Goal: Task Accomplishment & Management: Manage account settings

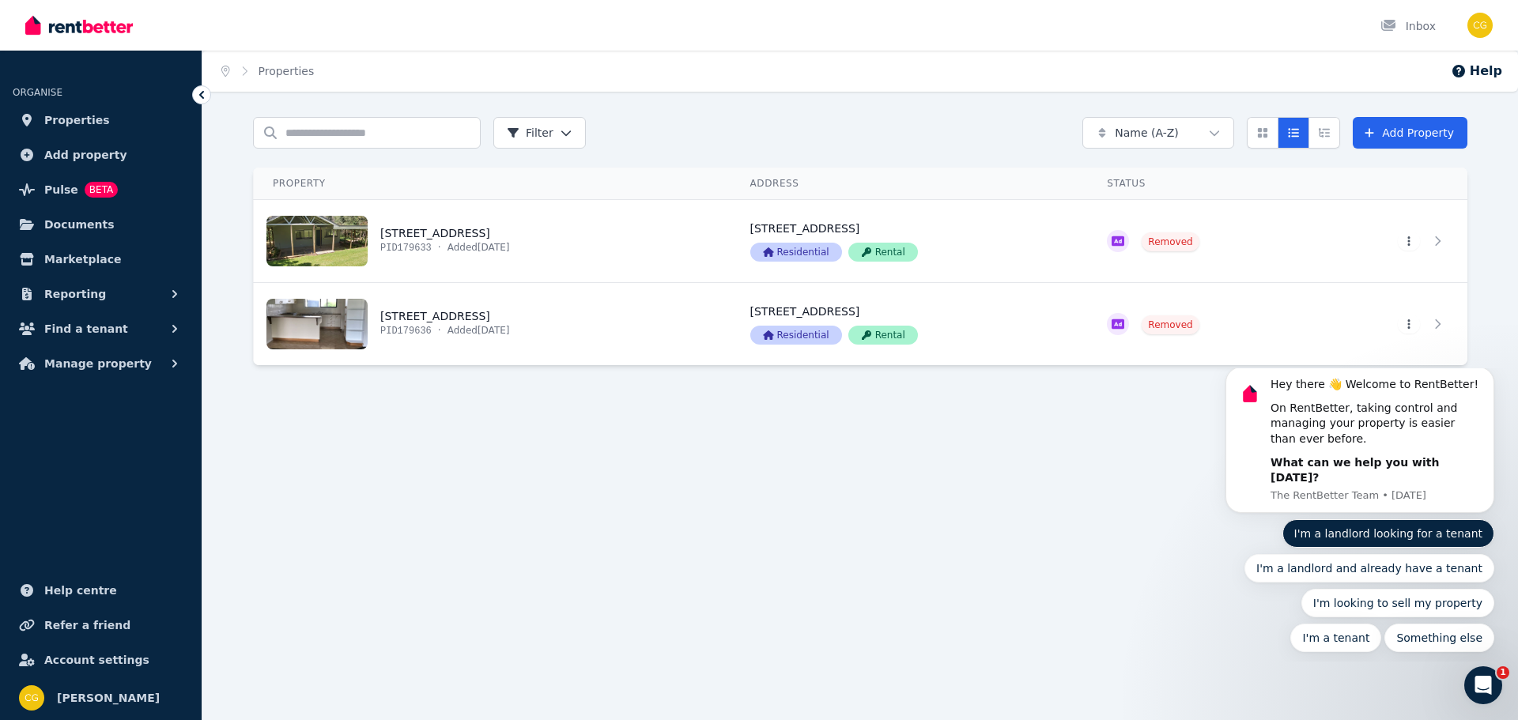
click at [1354, 543] on button "I'm a landlord looking for a tenant" at bounding box center [1389, 534] width 213 height 28
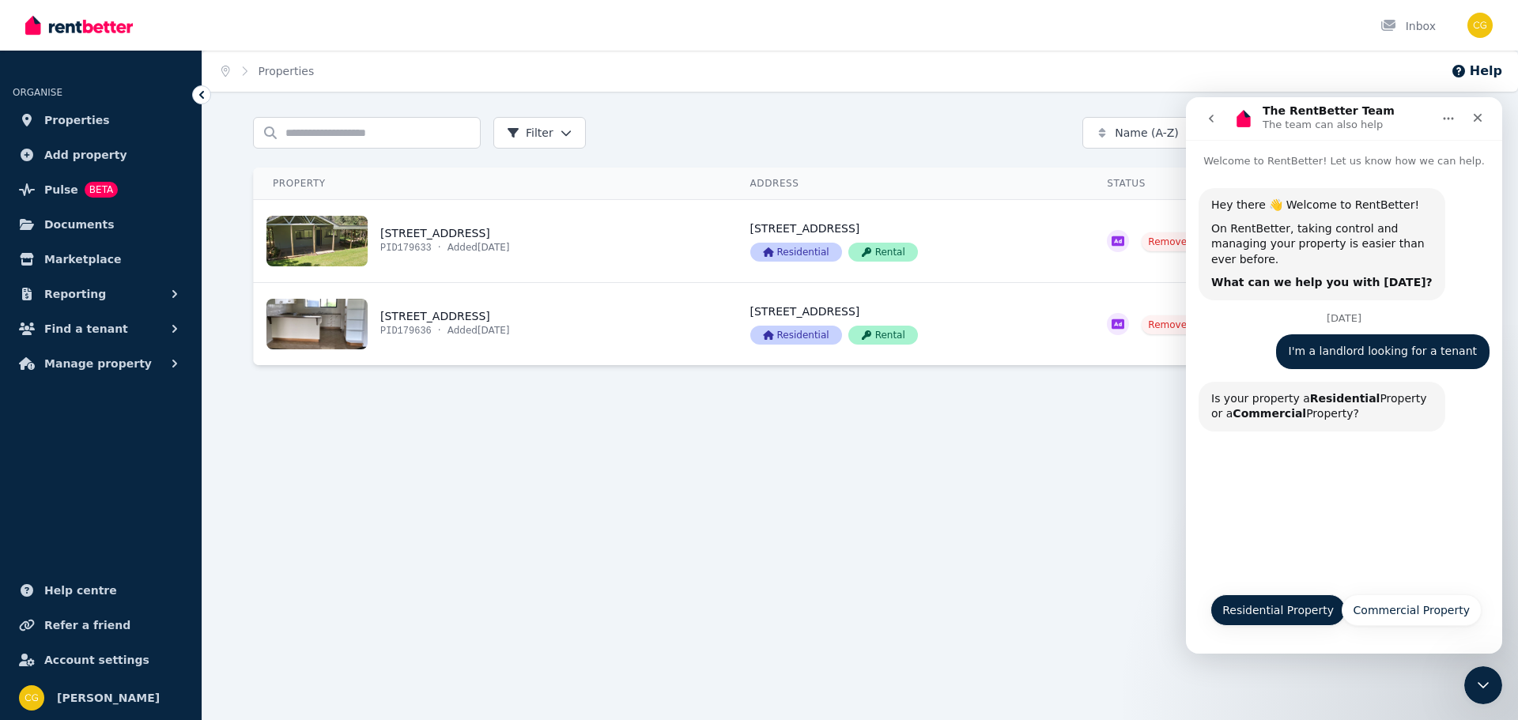
click at [1314, 615] on button "Residential Property" at bounding box center [1278, 611] width 135 height 32
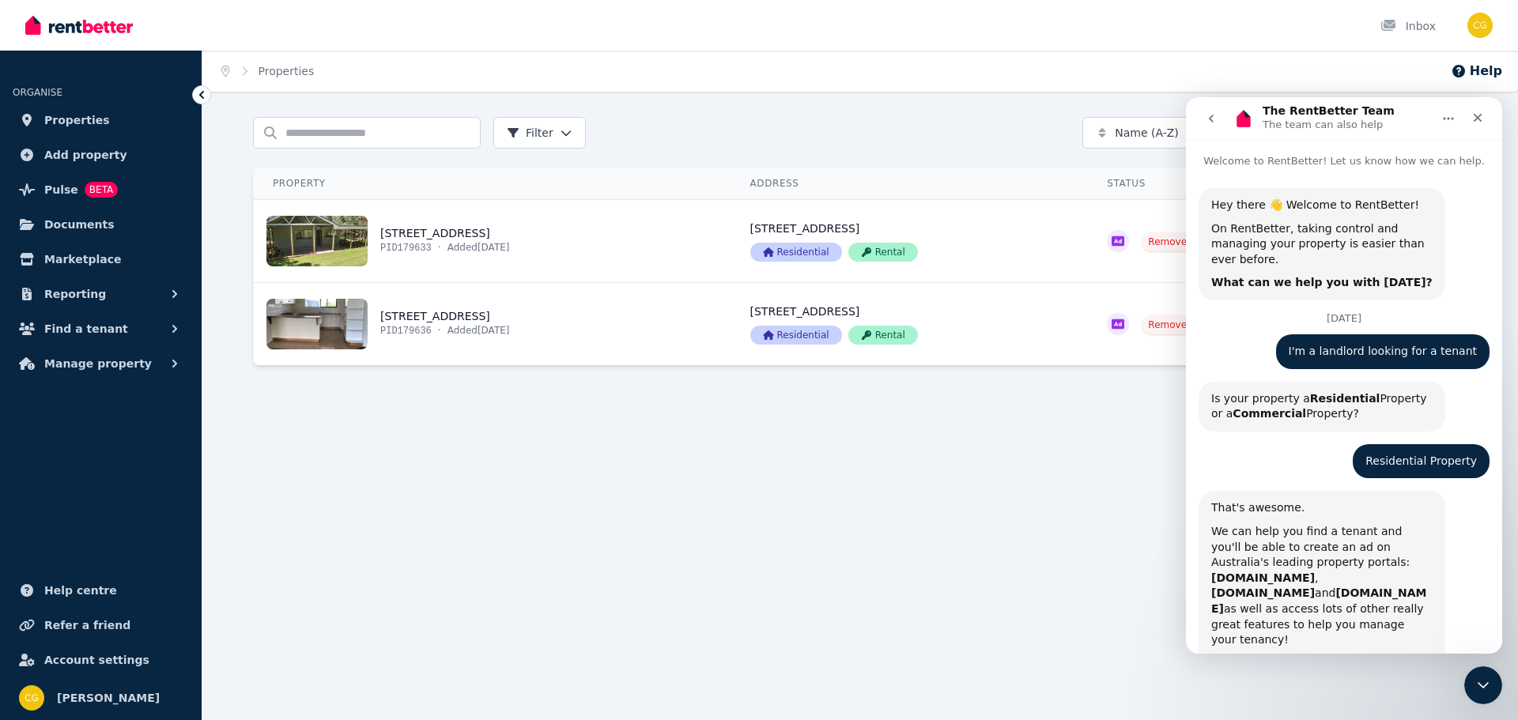
scroll to position [123, 0]
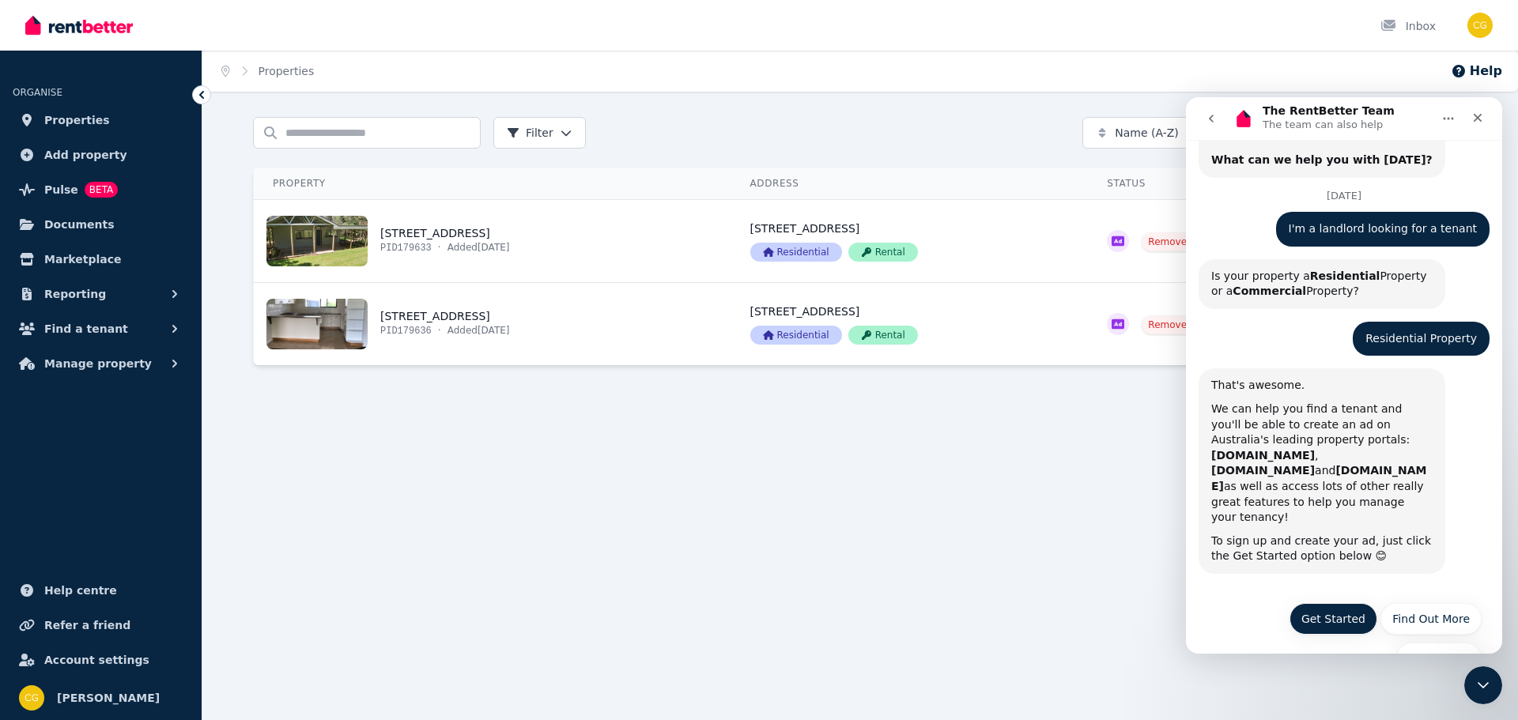
click at [1352, 603] on button "Get Started" at bounding box center [1334, 619] width 88 height 32
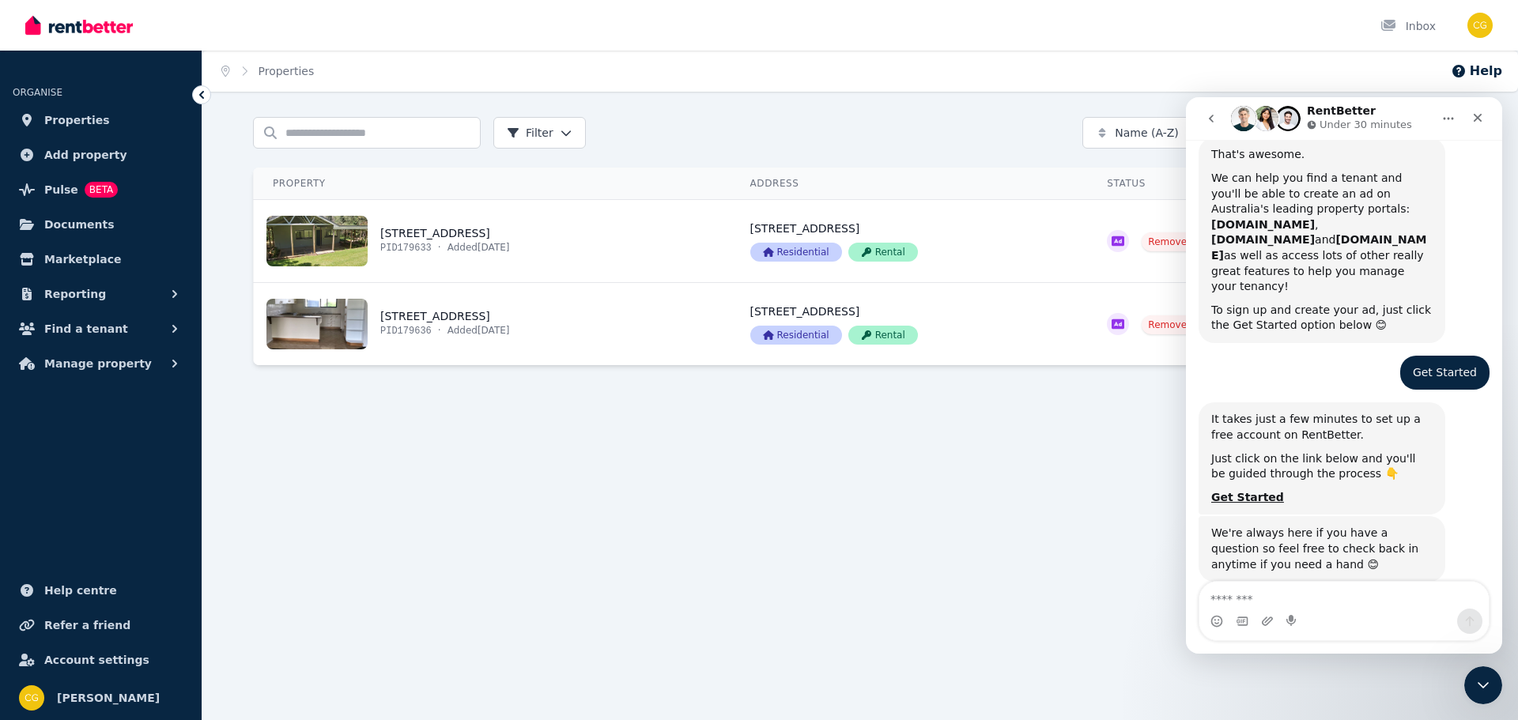
scroll to position [384, 0]
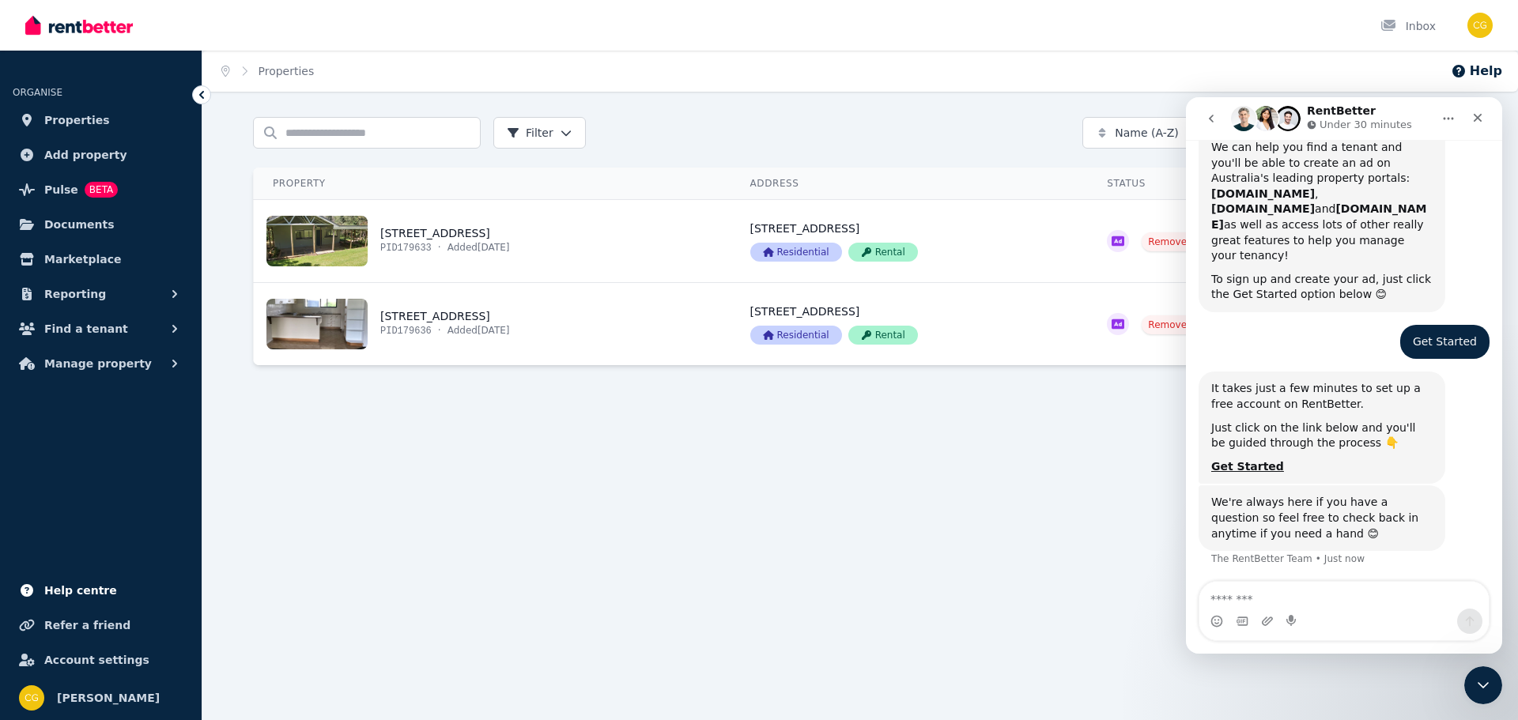
click at [91, 586] on span "Help centre" at bounding box center [80, 590] width 73 height 19
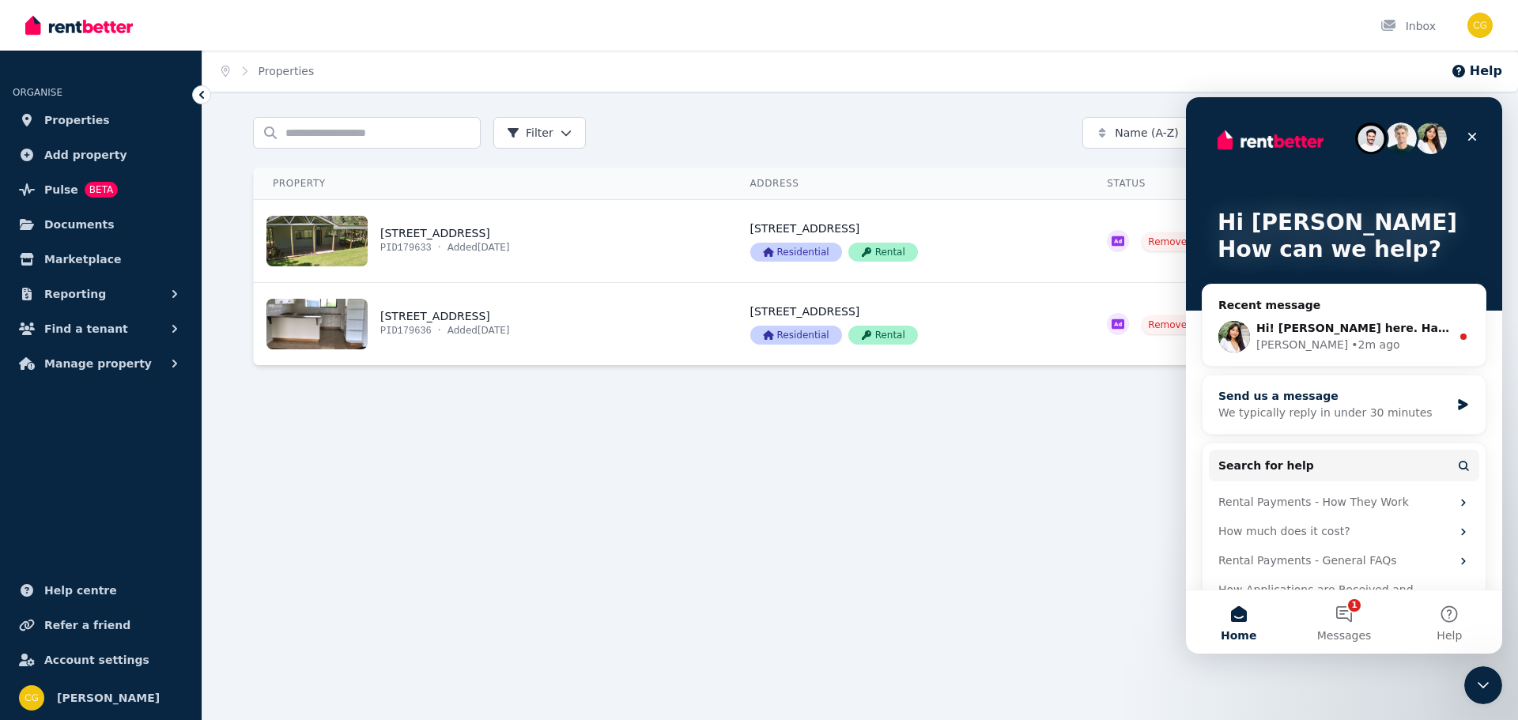
click at [1458, 406] on icon "Intercom messenger" at bounding box center [1462, 404] width 9 height 11
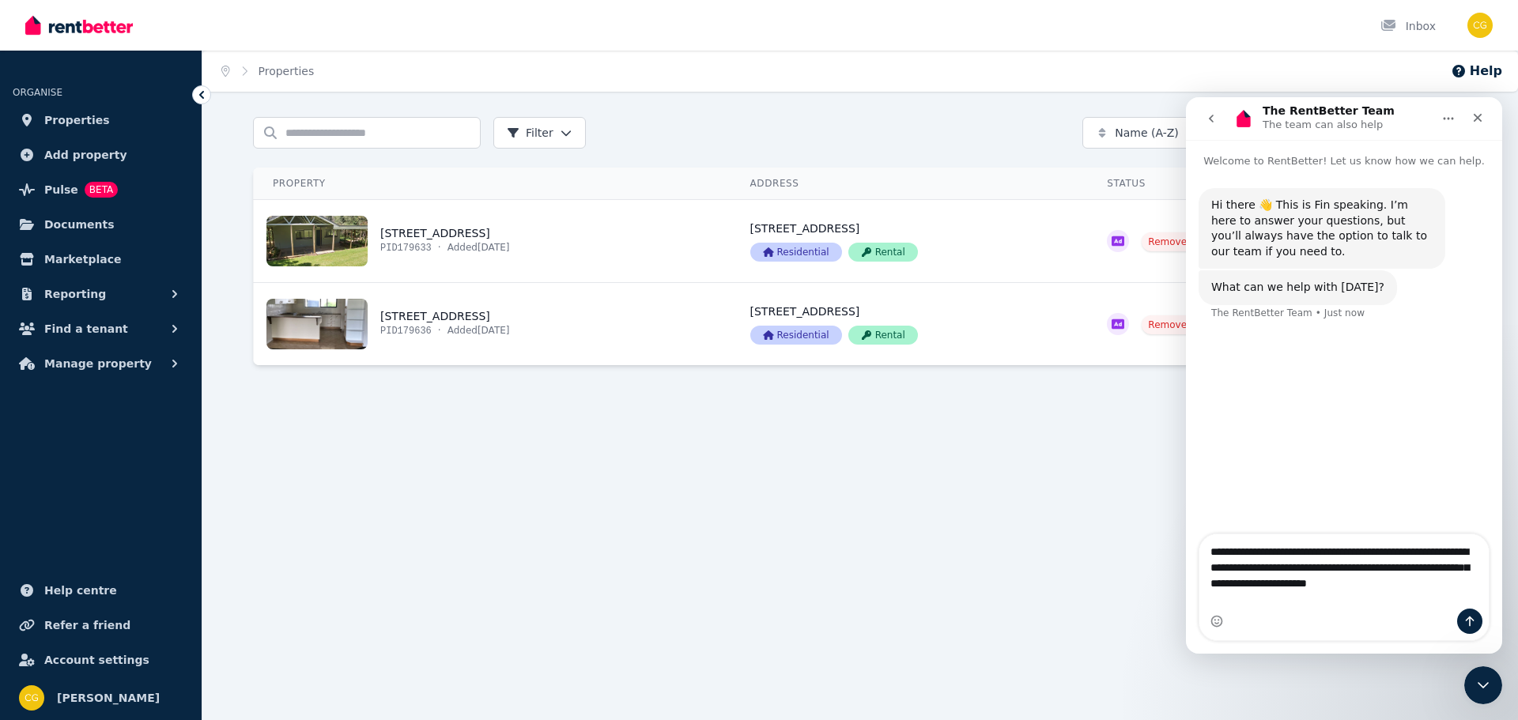
type textarea "**********"
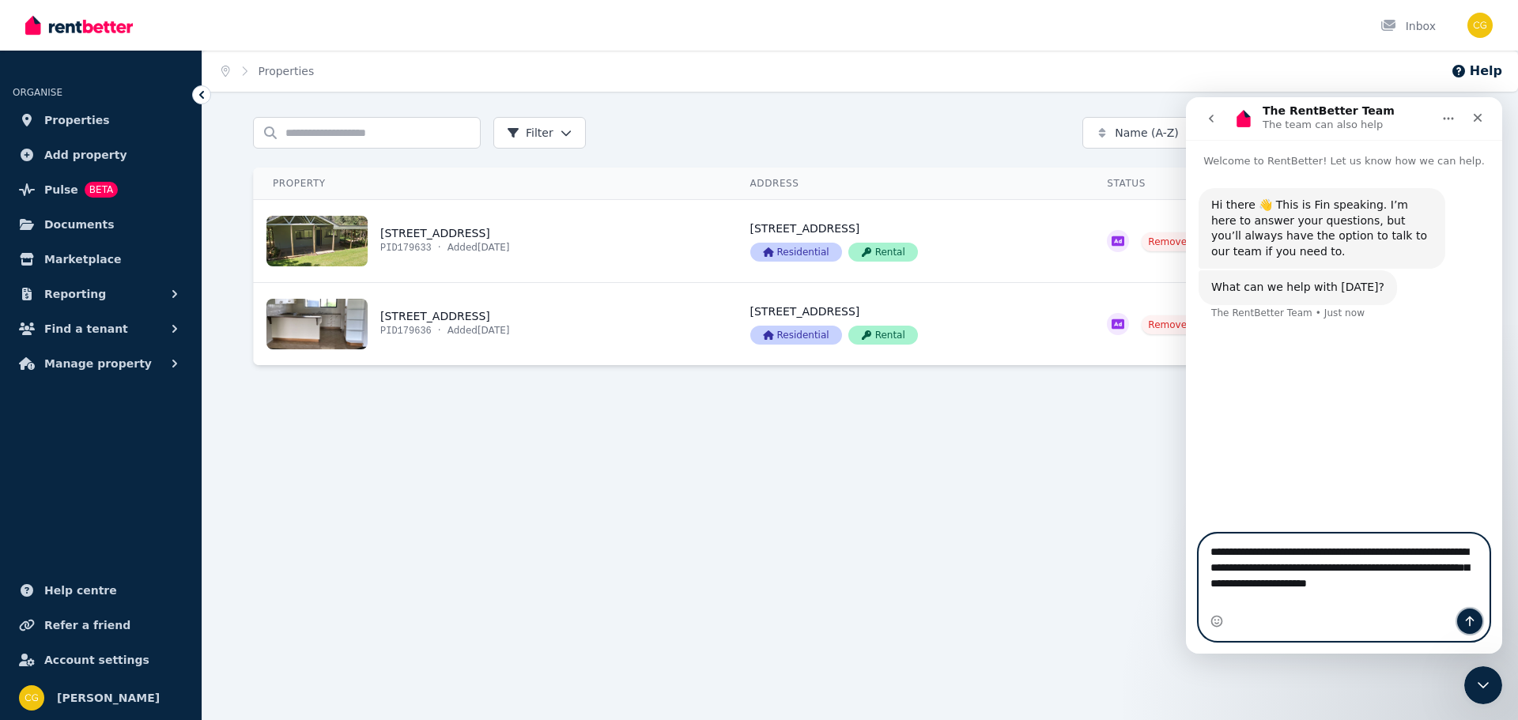
click at [1468, 625] on icon "Send a message…" at bounding box center [1470, 621] width 13 height 13
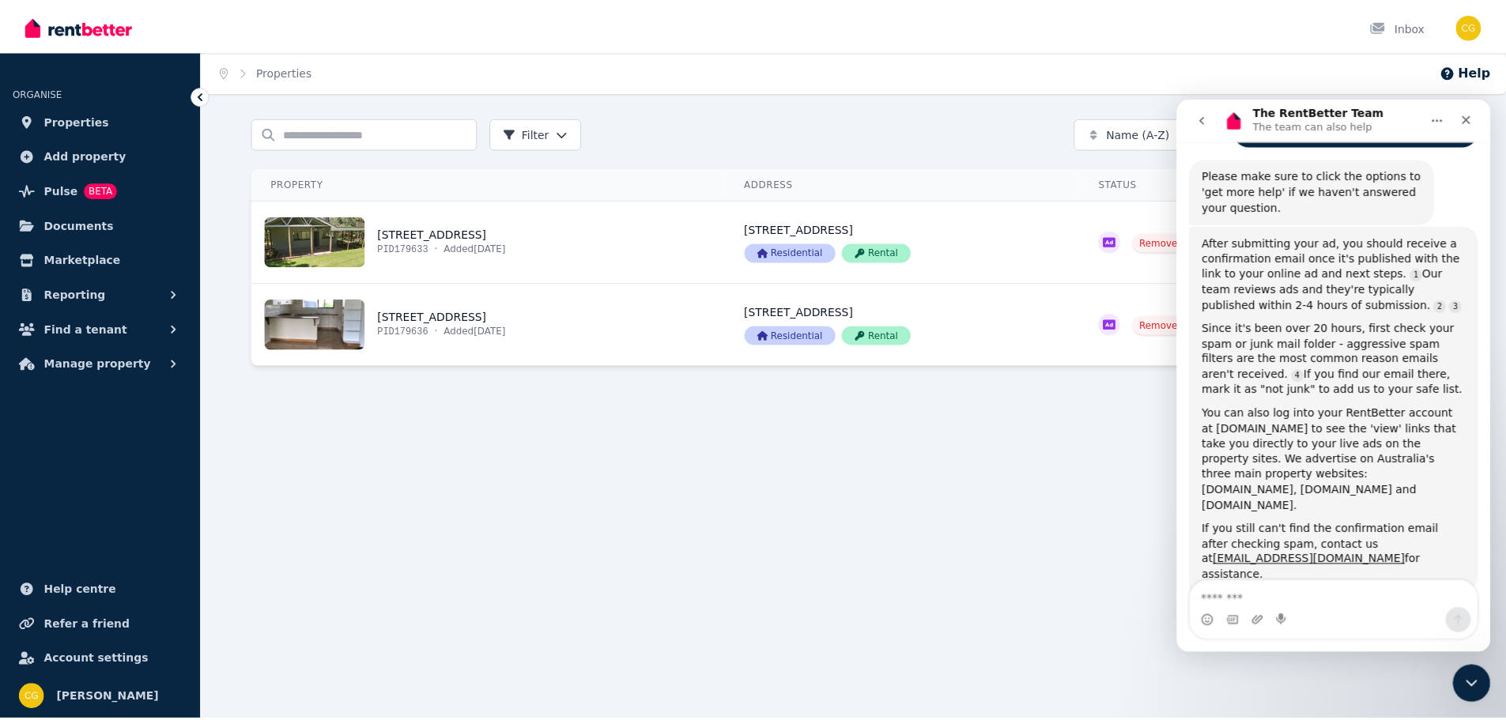
scroll to position [303, 0]
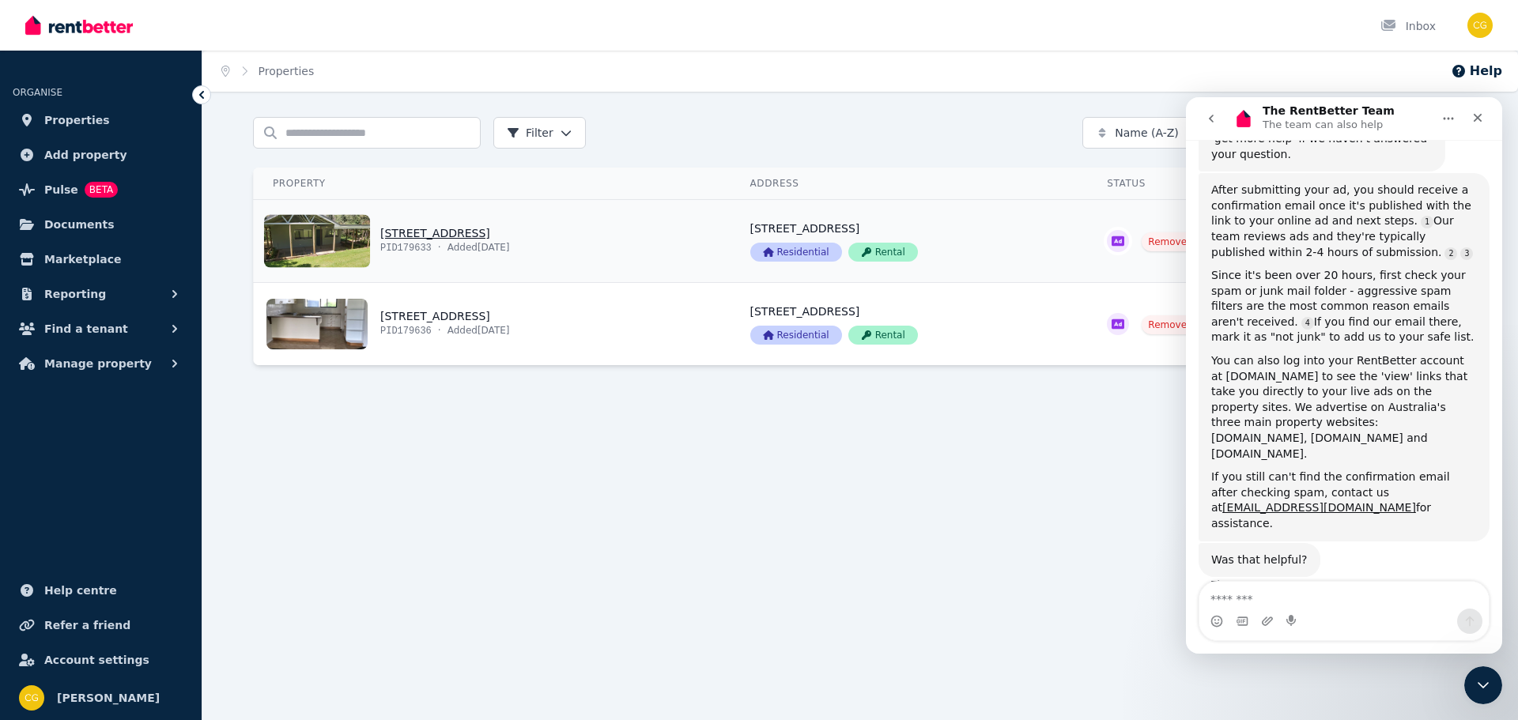
click at [1134, 241] on link "View property details" at bounding box center [1200, 241] width 225 height 82
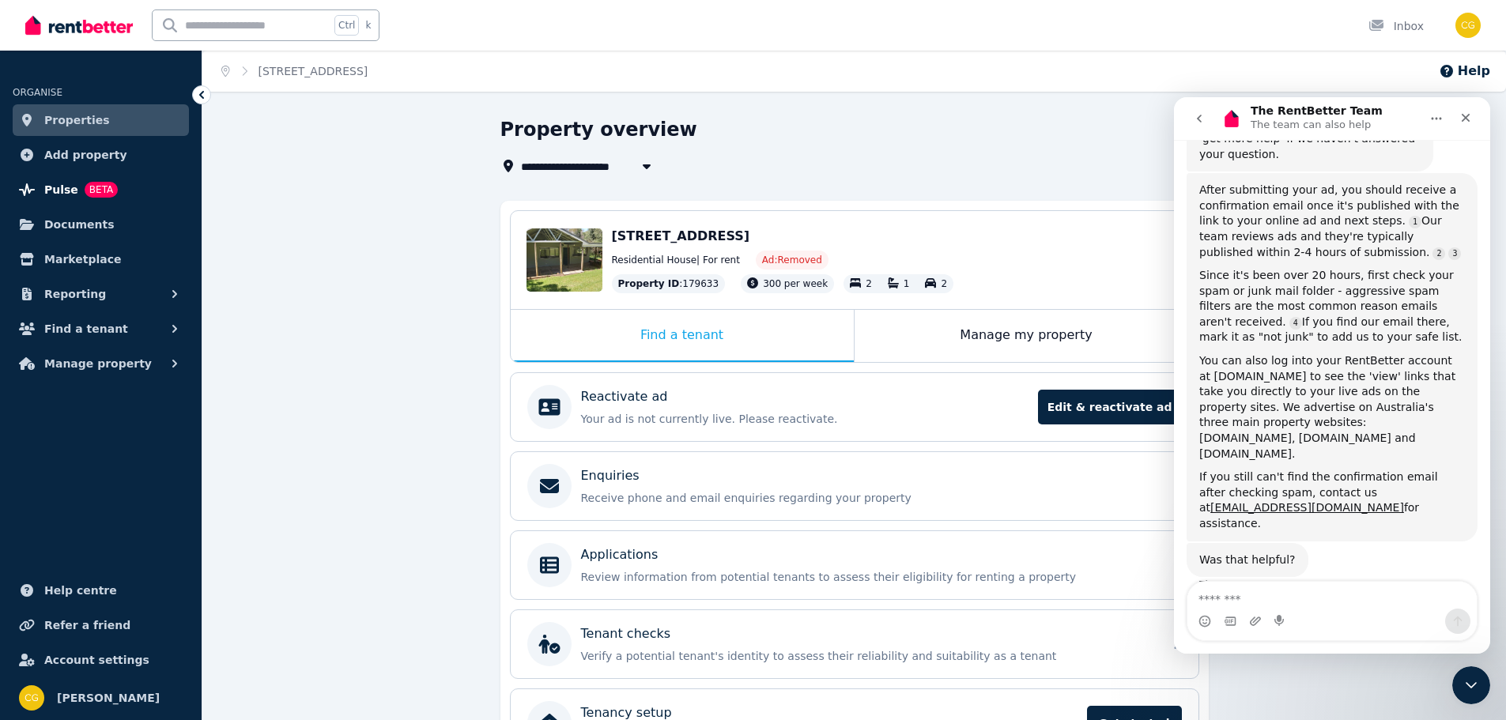
click at [52, 192] on span "Pulse" at bounding box center [61, 189] width 34 height 19
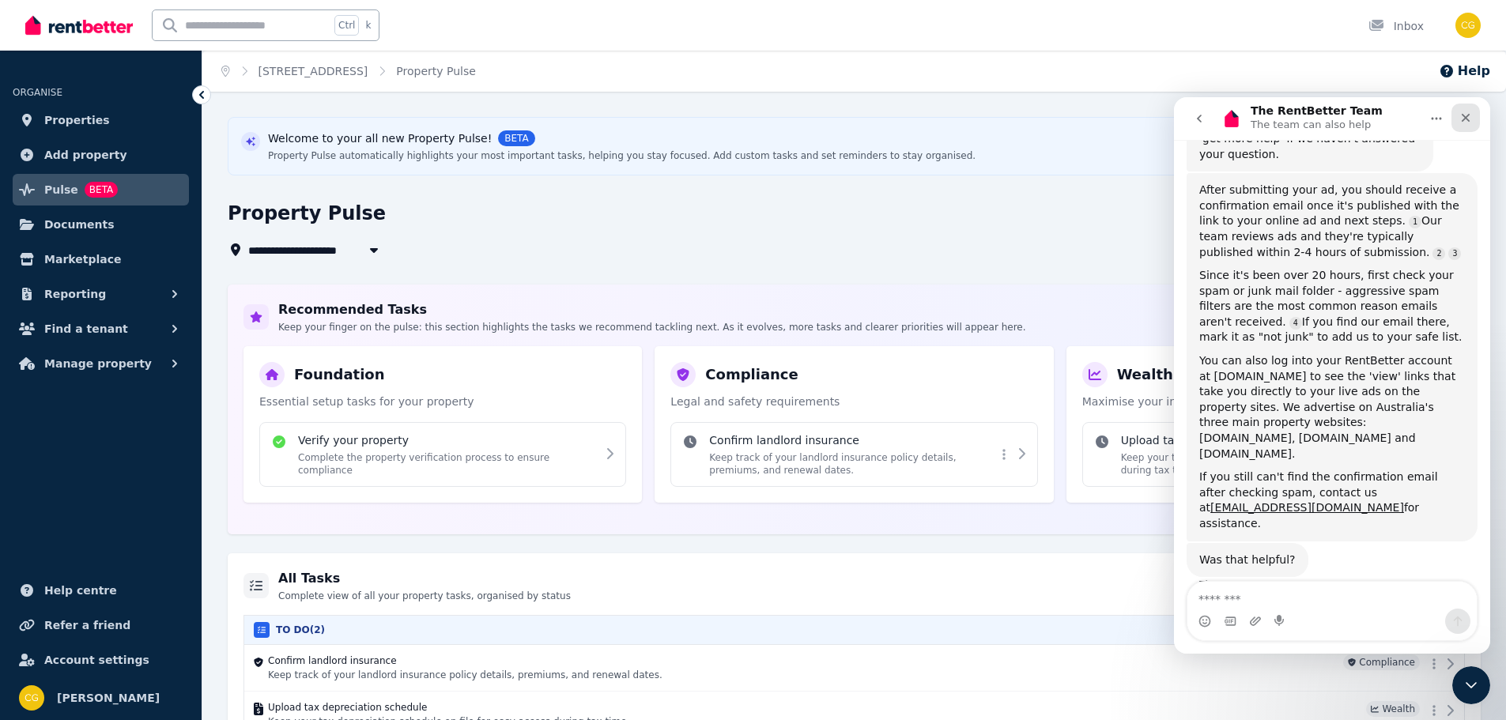
click at [1472, 114] on icon "Close" at bounding box center [1466, 117] width 13 height 13
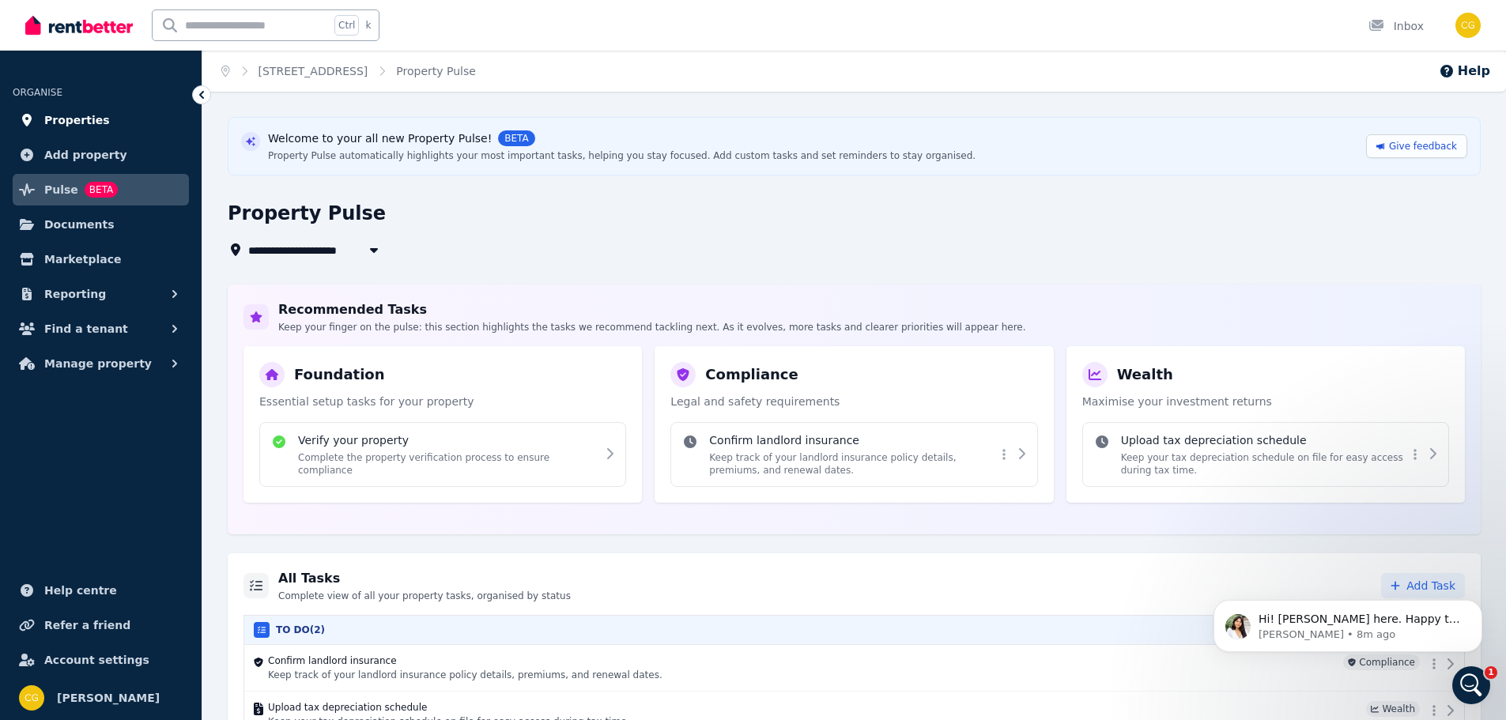
click at [67, 123] on span "Properties" at bounding box center [77, 120] width 66 height 19
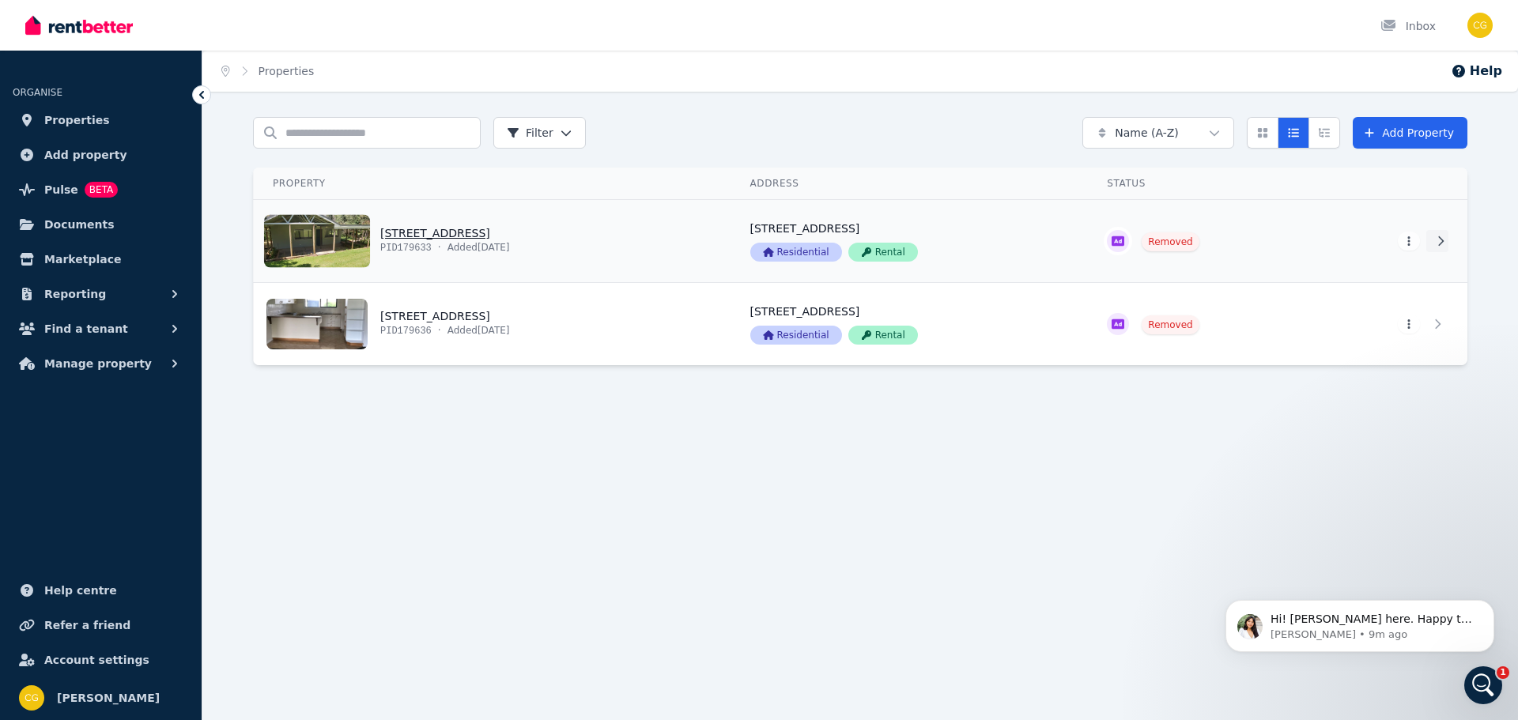
click at [1439, 246] on icon at bounding box center [1441, 241] width 16 height 11
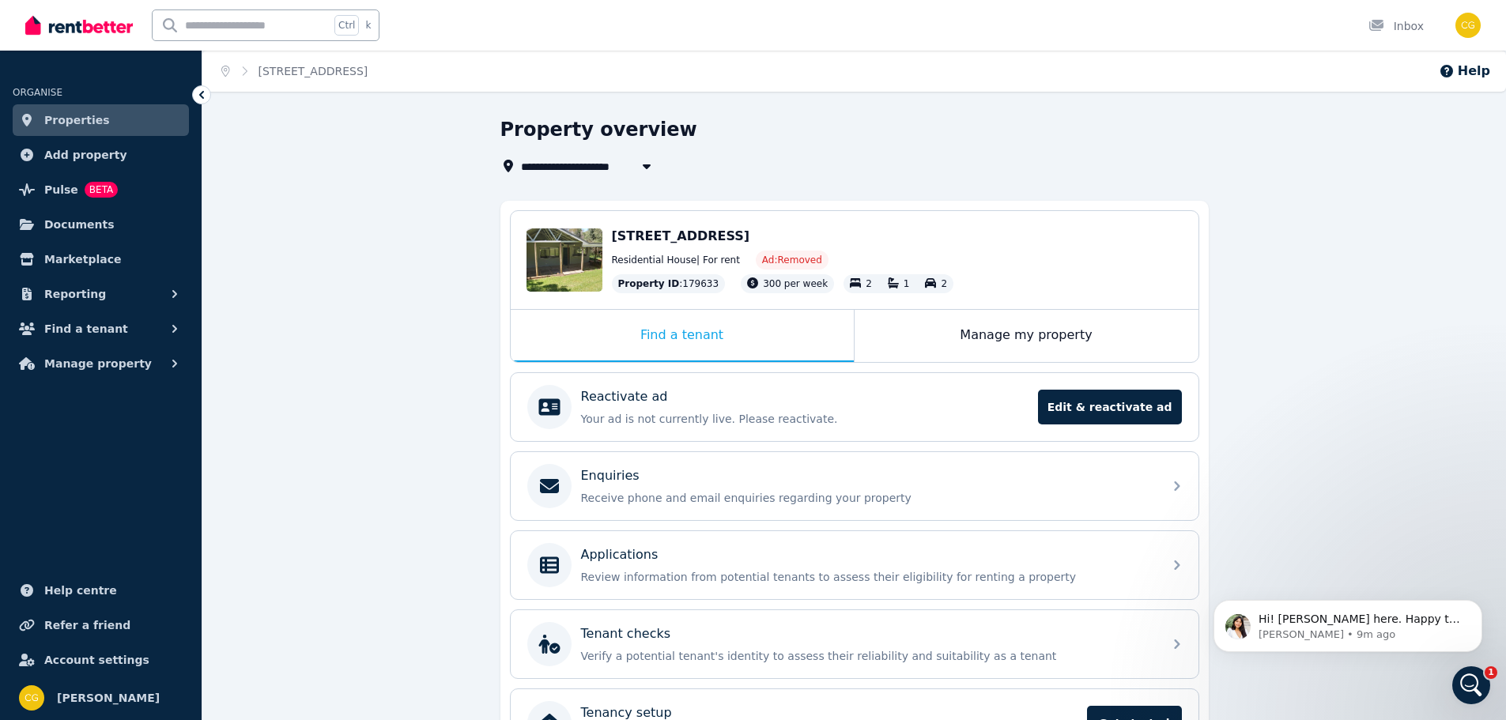
click at [54, 115] on span "Properties" at bounding box center [77, 120] width 66 height 19
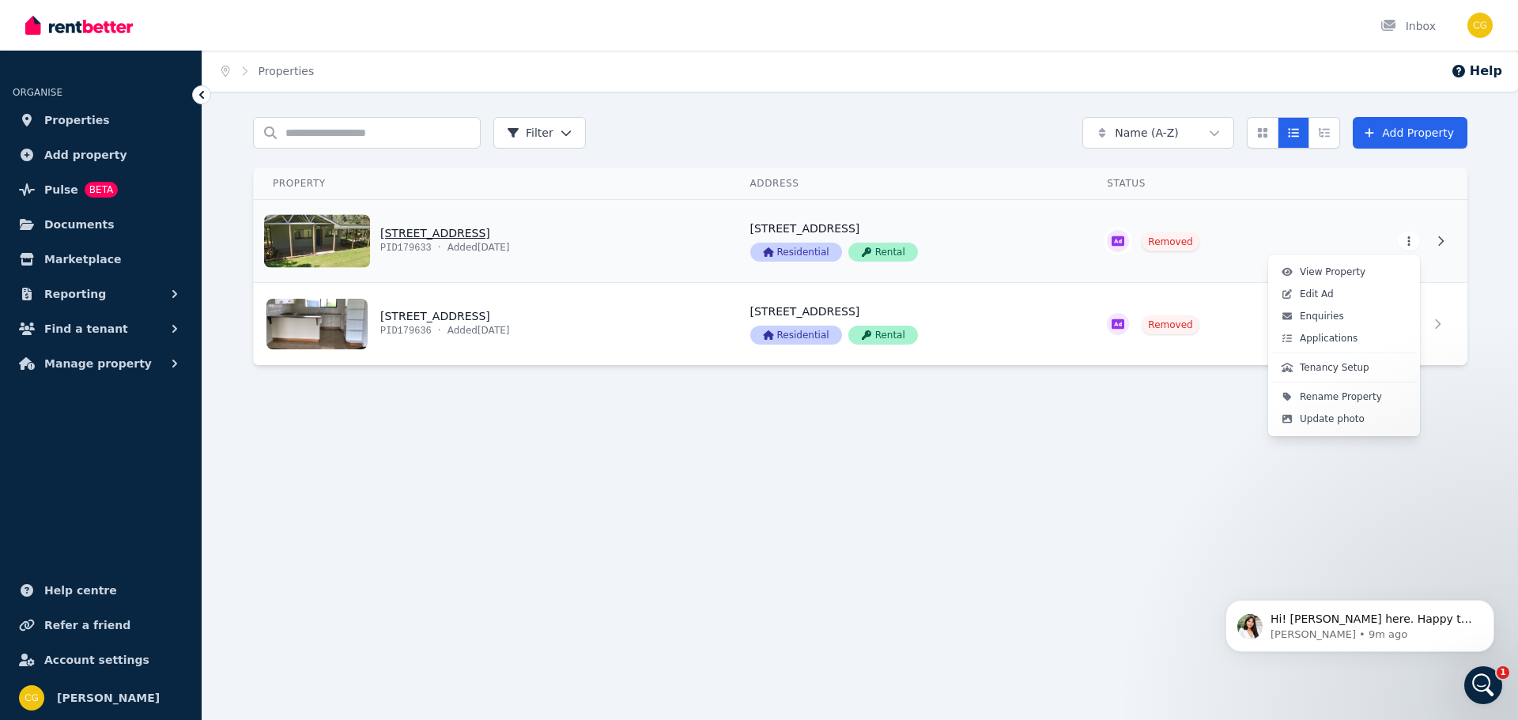
click at [1408, 240] on html "Open main menu Inbox Open user menu ORGANISE Properties Add property Pulse BETA…" at bounding box center [759, 360] width 1518 height 720
click at [1342, 318] on link "Enquiries" at bounding box center [1344, 316] width 145 height 22
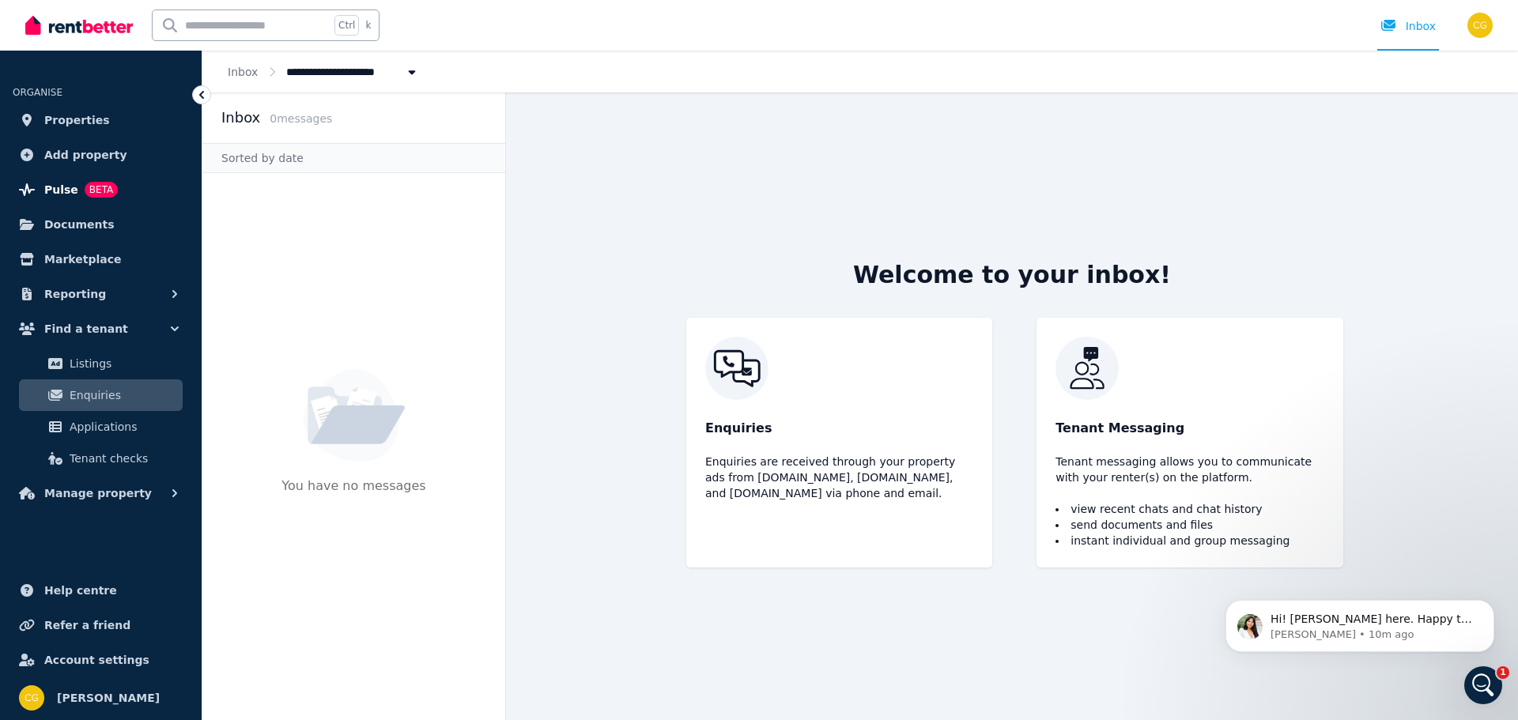
click at [69, 195] on span "Pulse" at bounding box center [61, 189] width 34 height 19
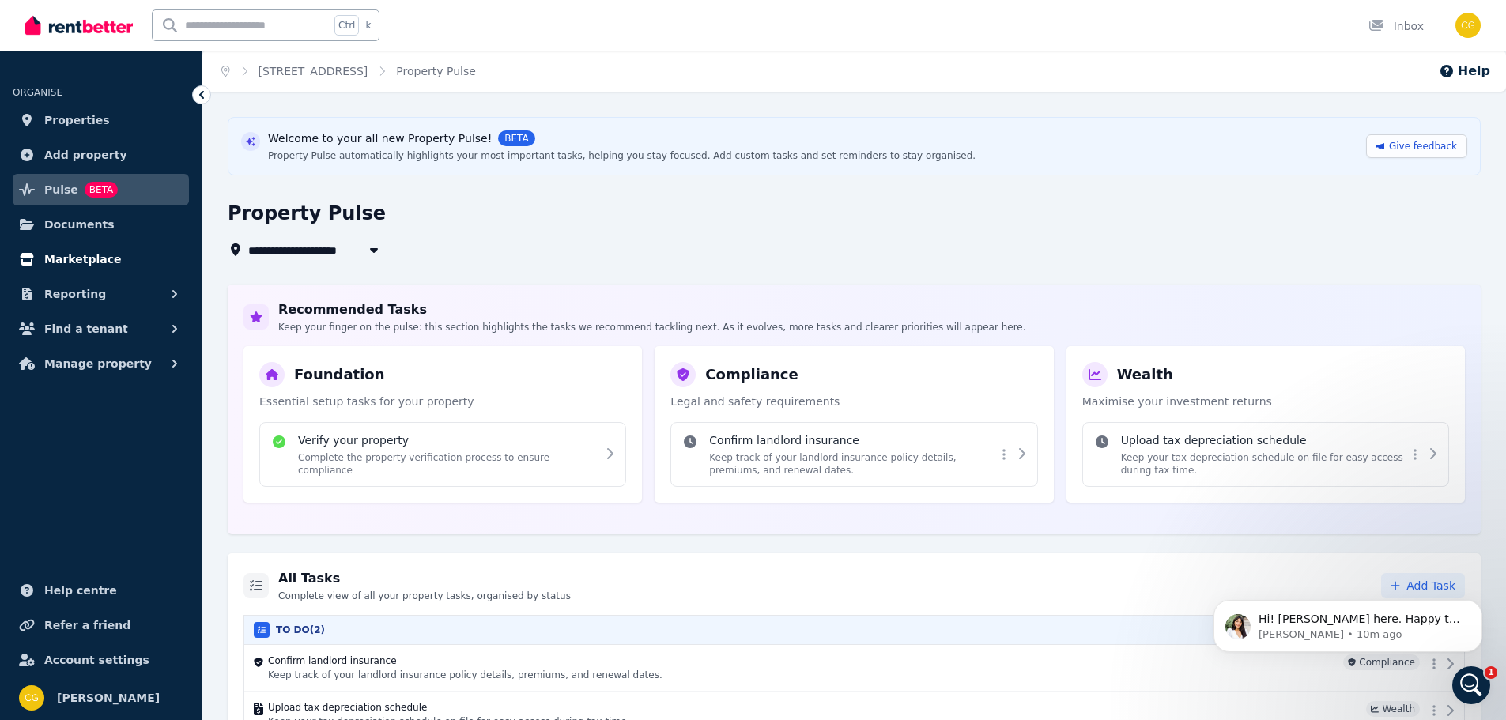
click at [55, 259] on span "Marketplace" at bounding box center [82, 259] width 77 height 19
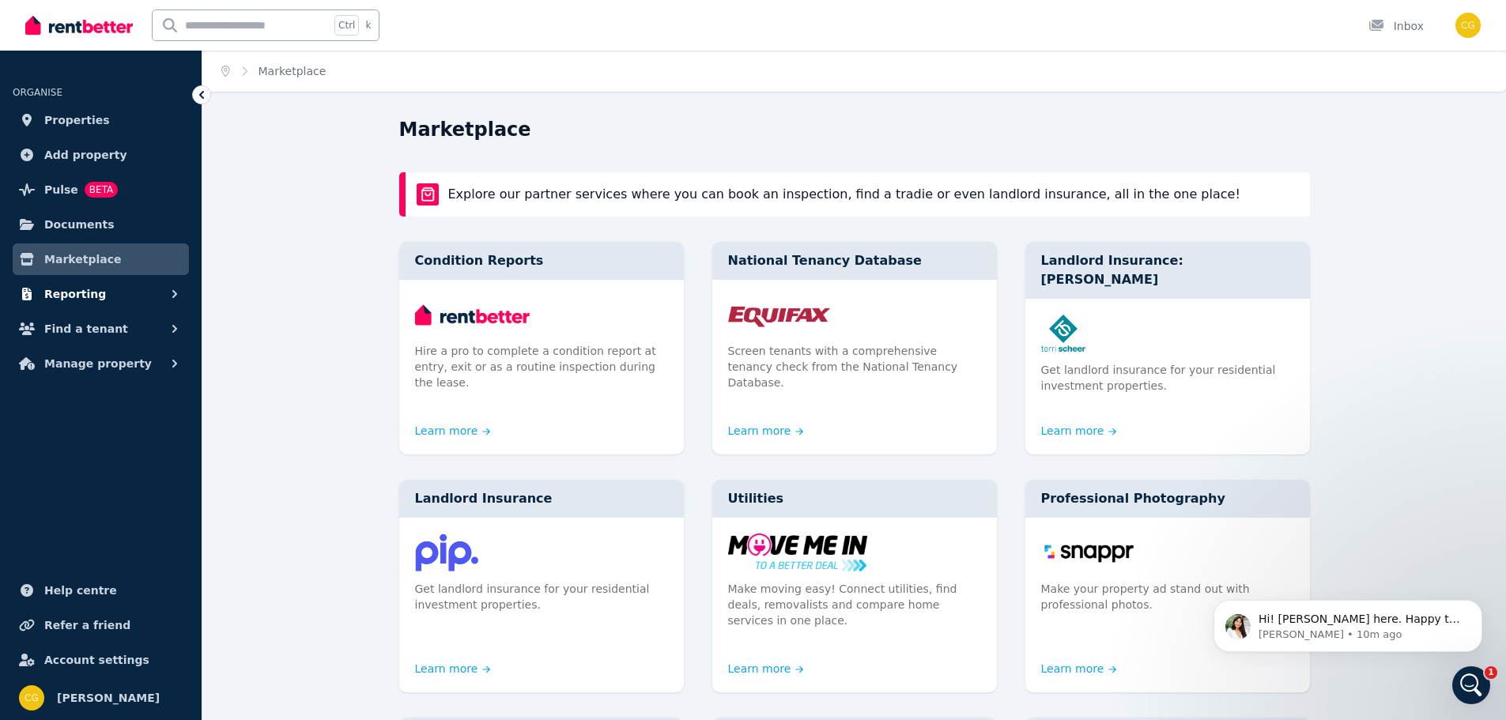
click at [55, 289] on span "Reporting" at bounding box center [75, 294] width 62 height 19
click at [67, 395] on span "Find a tenant" at bounding box center [86, 395] width 84 height 19
click at [112, 369] on span "Listings" at bounding box center [123, 363] width 107 height 19
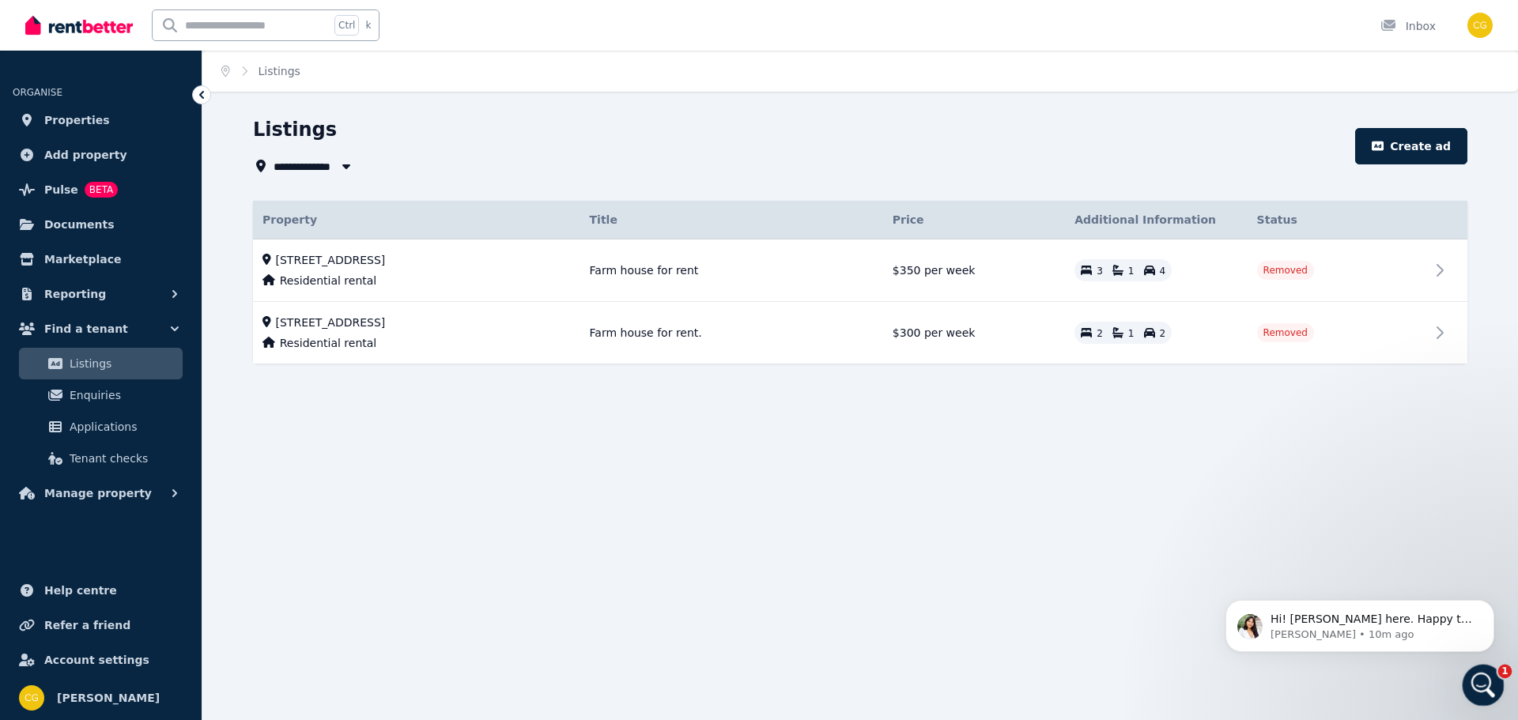
click at [1471, 683] on icon "Open Intercom Messenger" at bounding box center [1481, 684] width 26 height 26
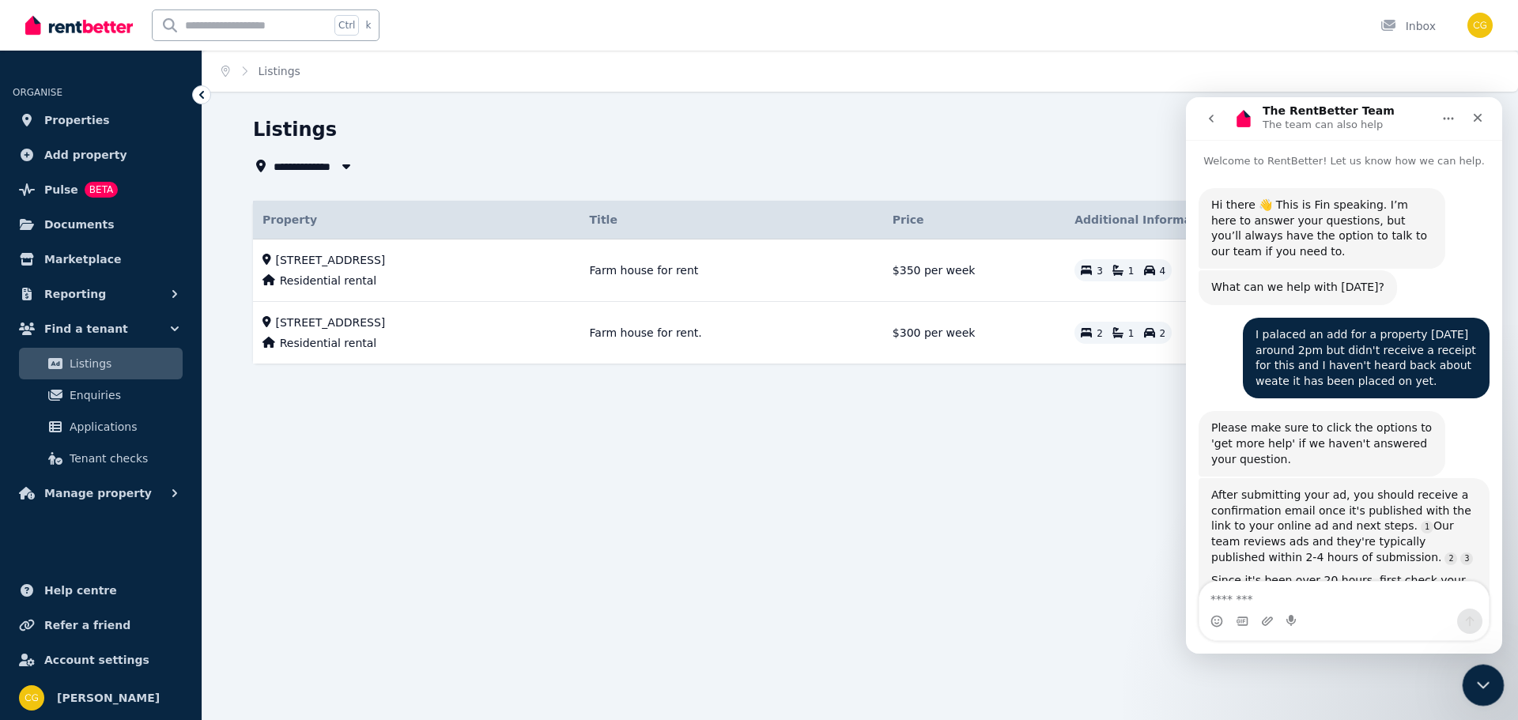
scroll to position [303, 0]
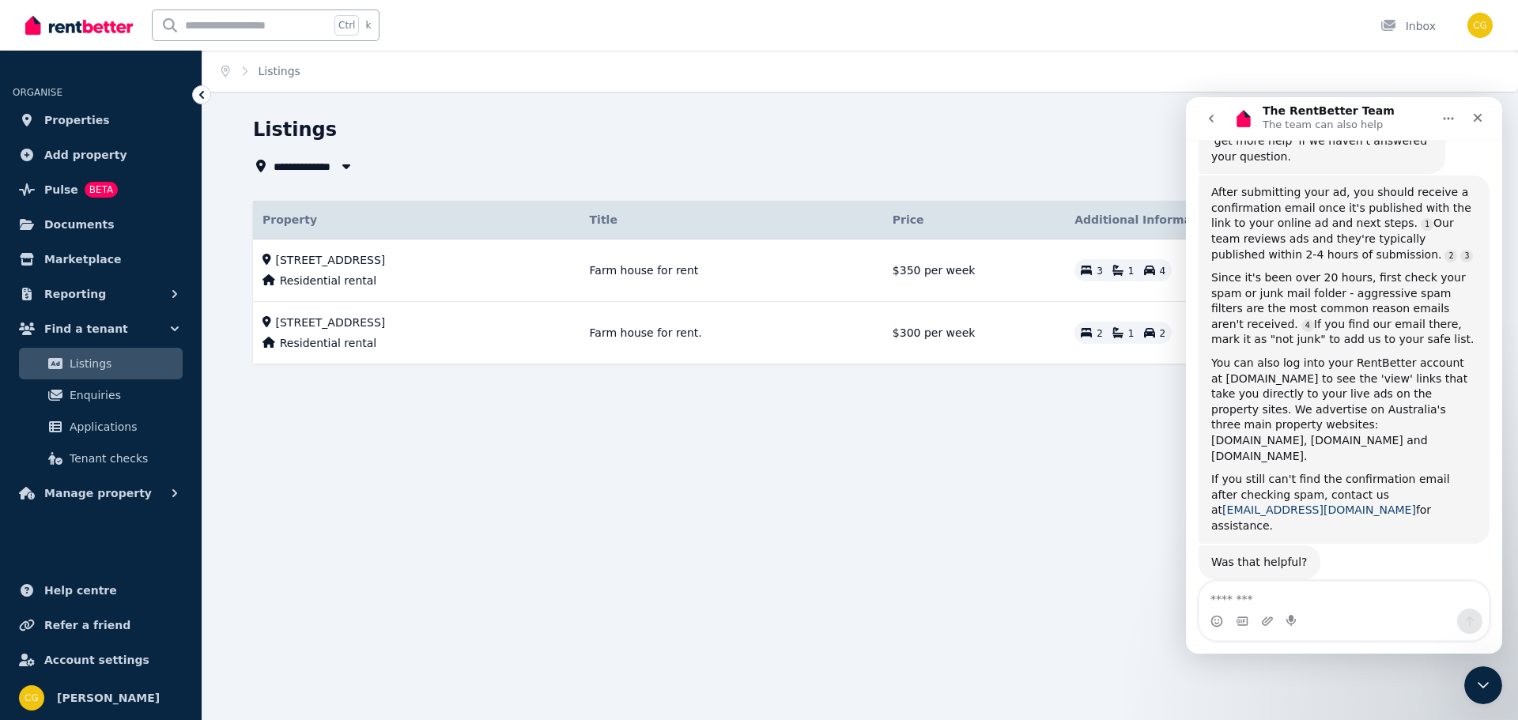
click at [1244, 504] on link "[EMAIL_ADDRESS][DOMAIN_NAME]" at bounding box center [1319, 510] width 194 height 13
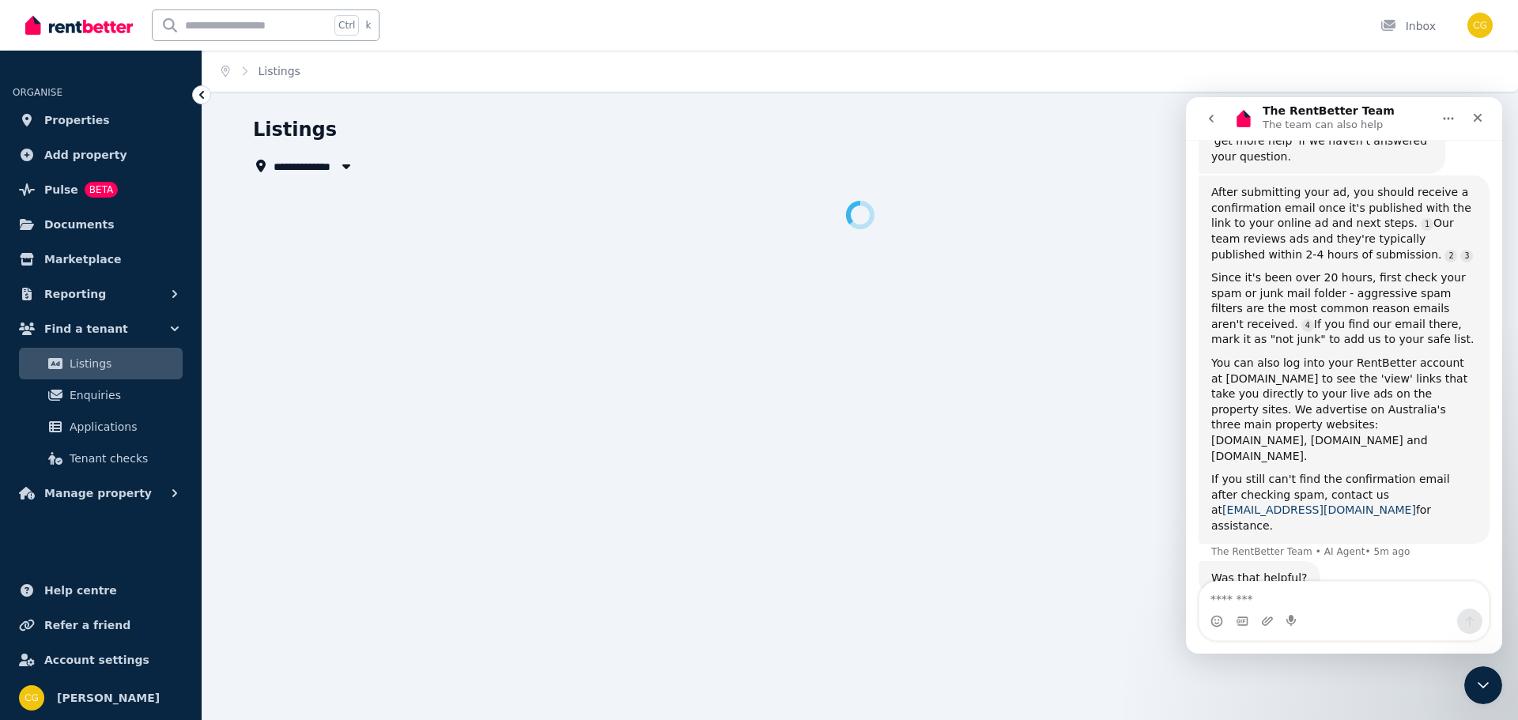
scroll to position [319, 0]
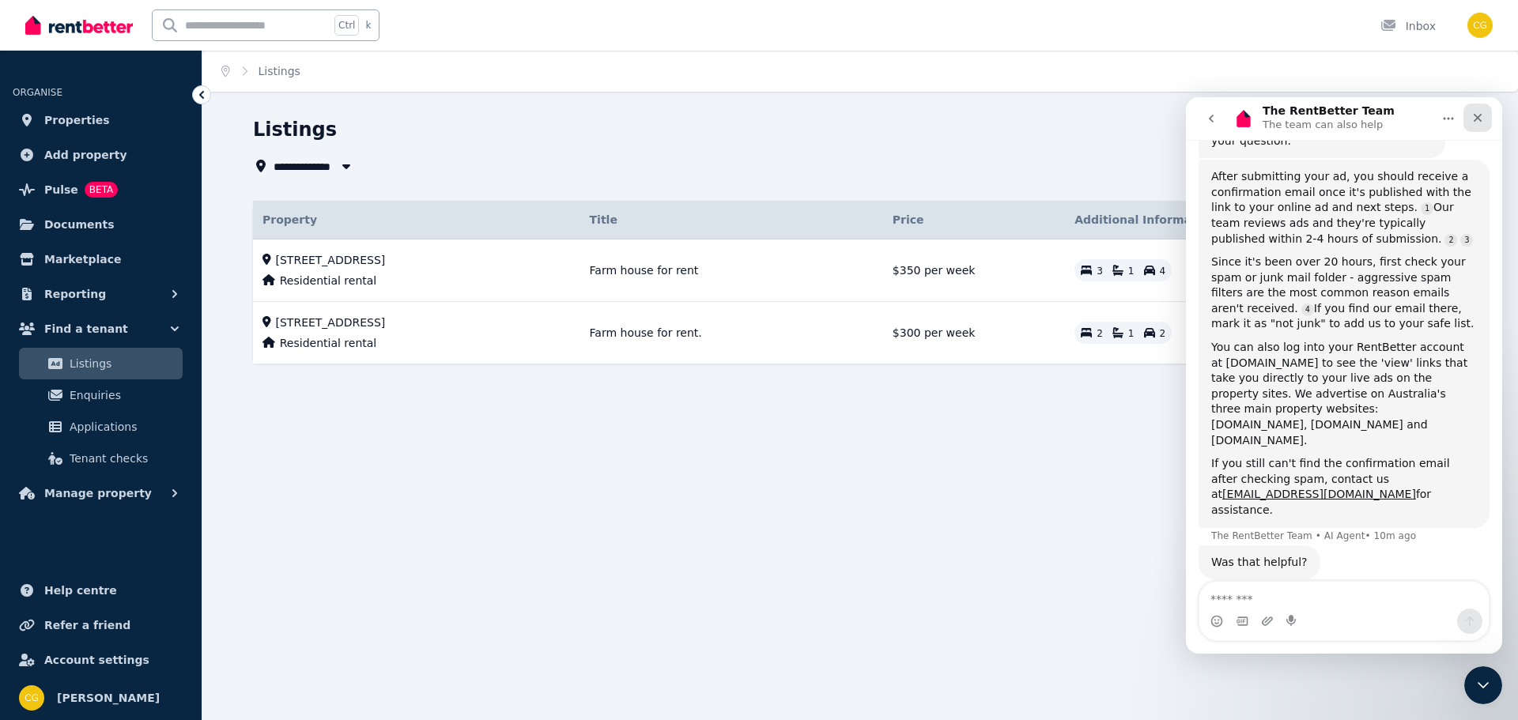
click at [1482, 122] on icon "Close" at bounding box center [1478, 117] width 13 height 13
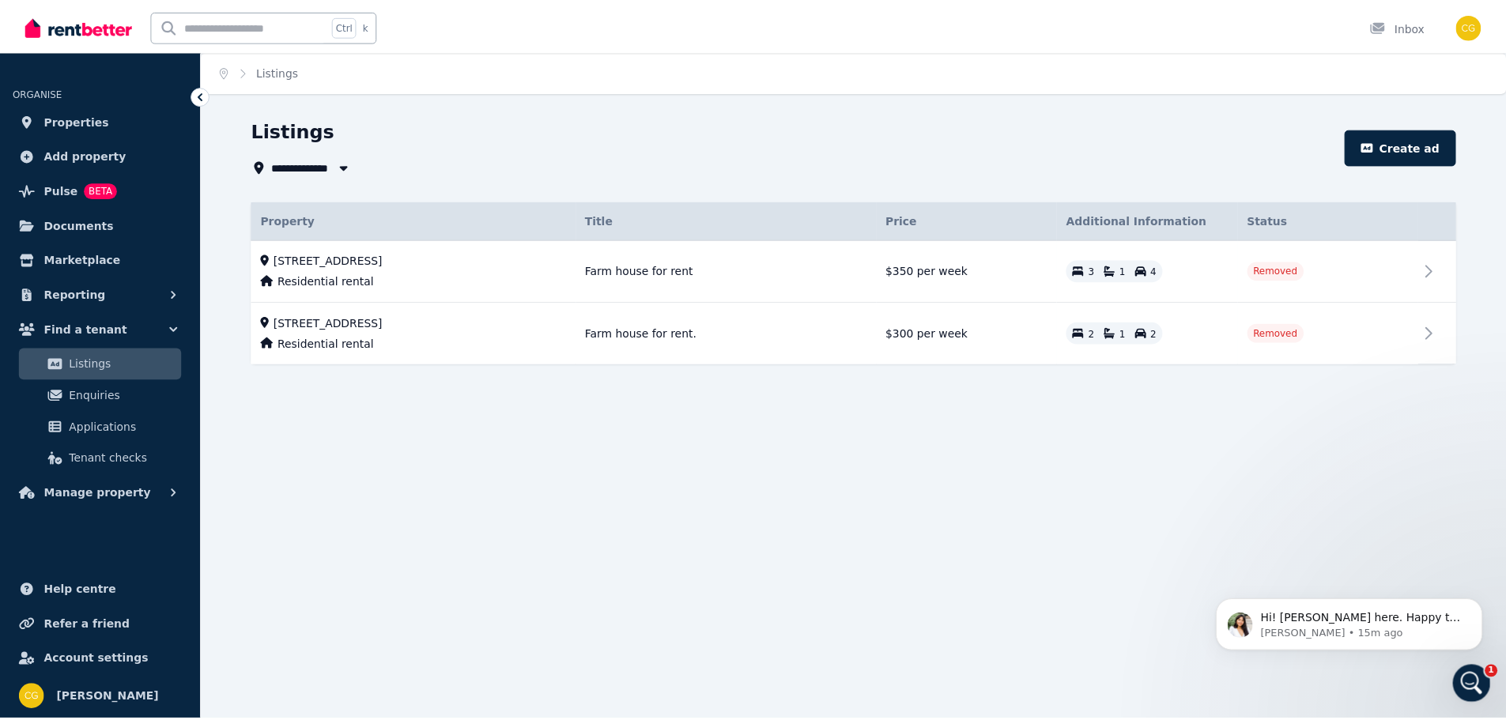
scroll to position [0, 0]
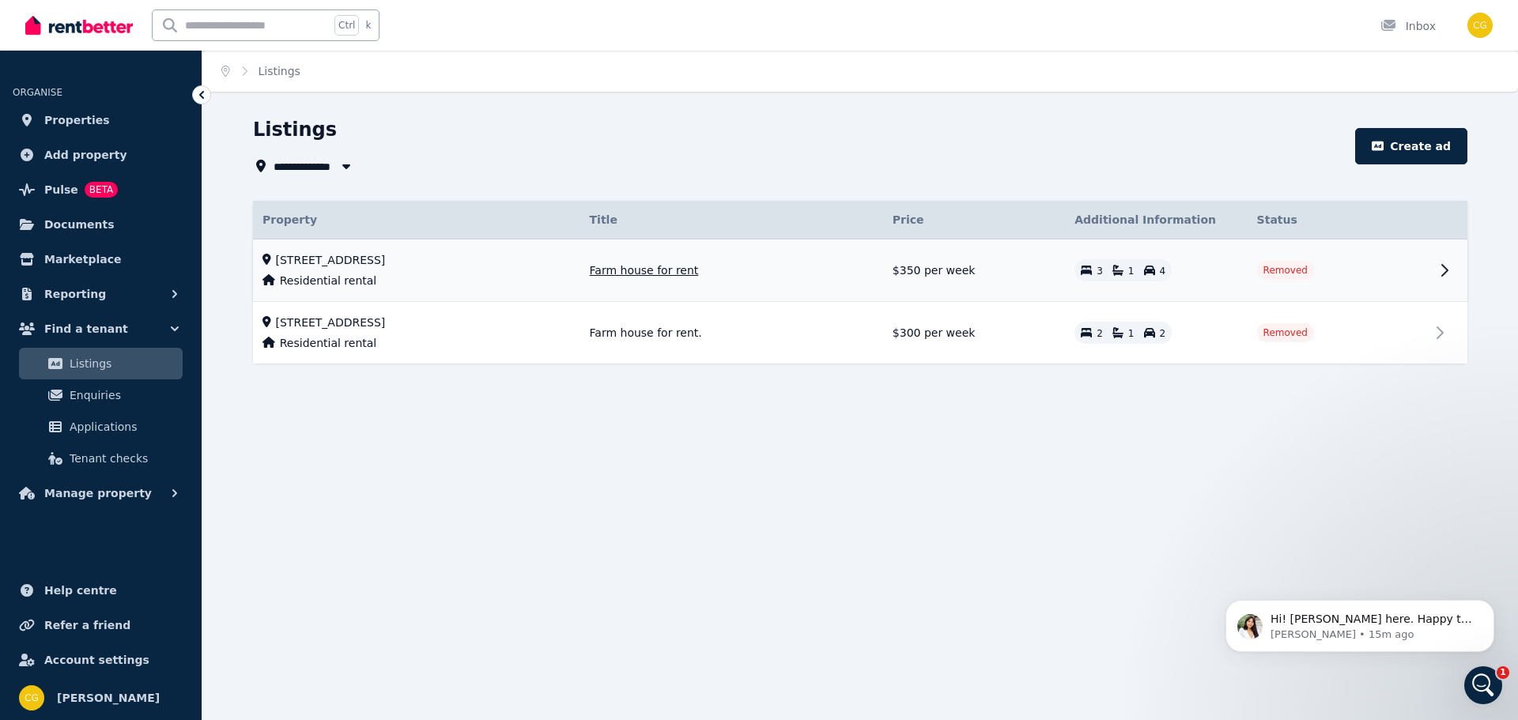
click at [1445, 271] on icon at bounding box center [1444, 270] width 19 height 19
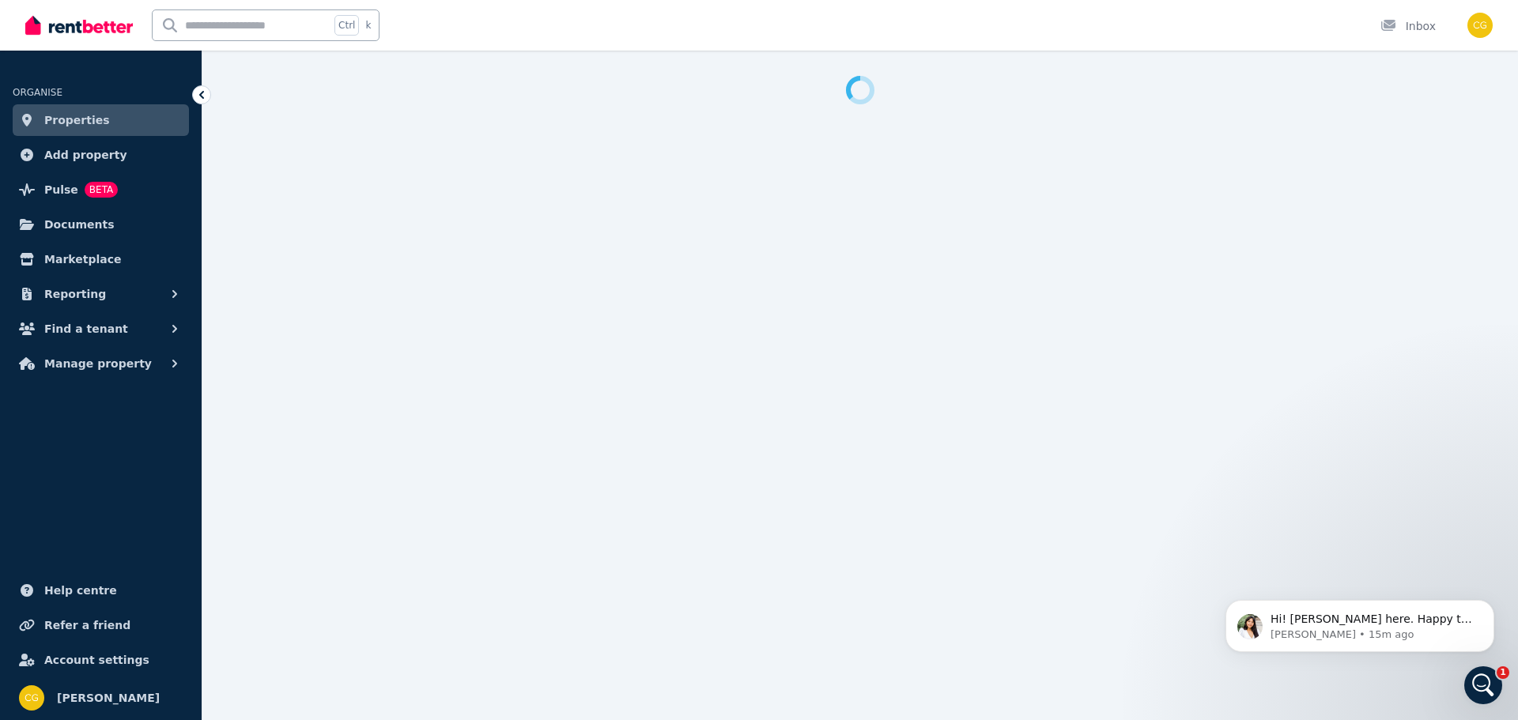
select select "**********"
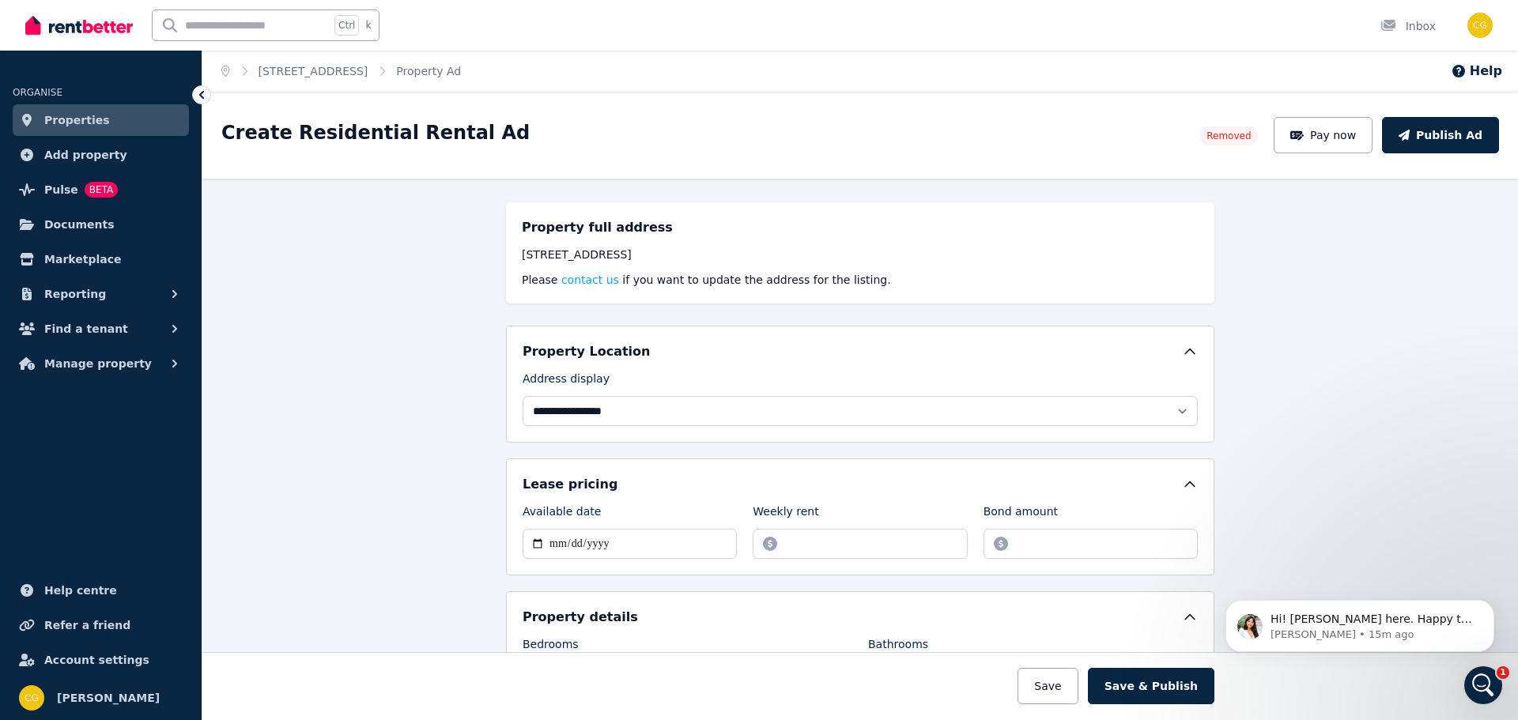
click at [202, 92] on icon at bounding box center [201, 95] width 5 height 8
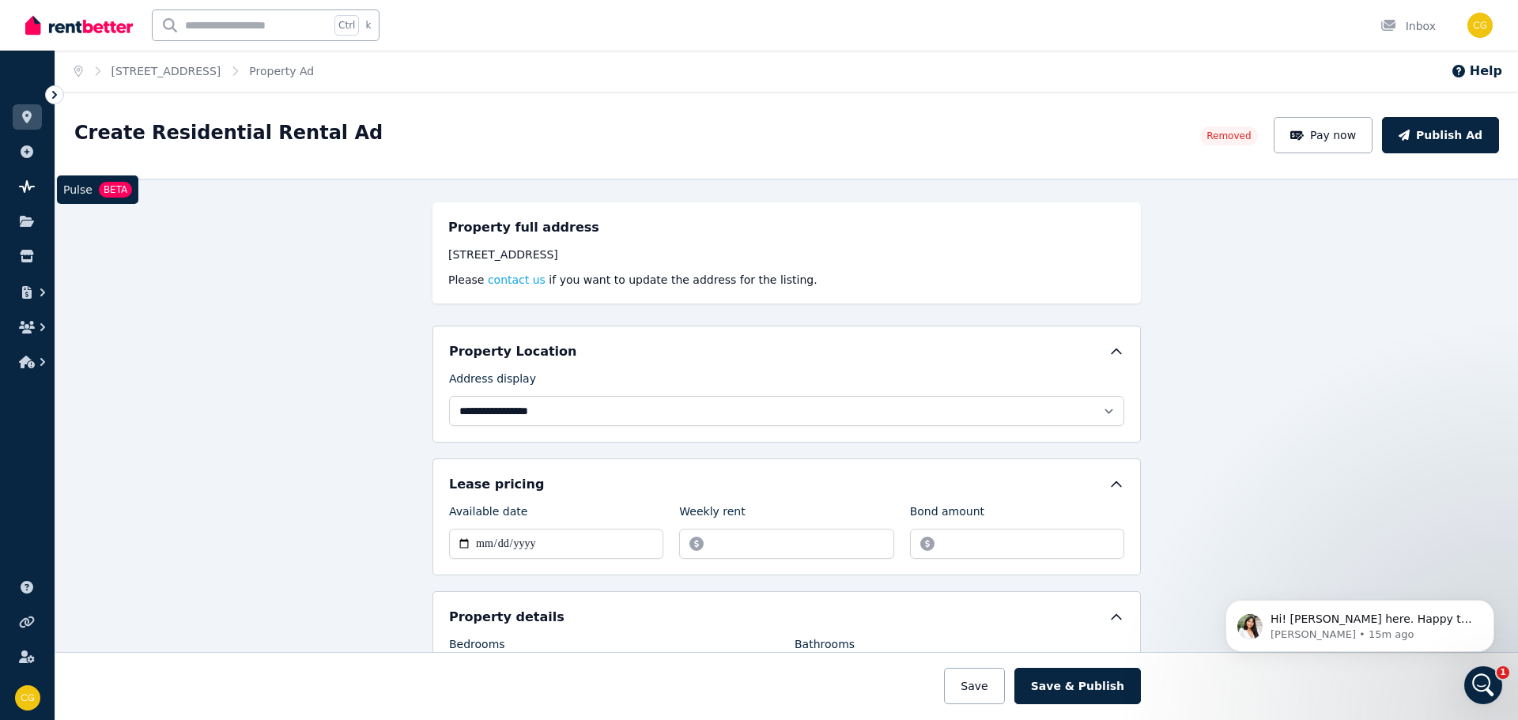
click at [30, 185] on icon at bounding box center [27, 186] width 16 height 13
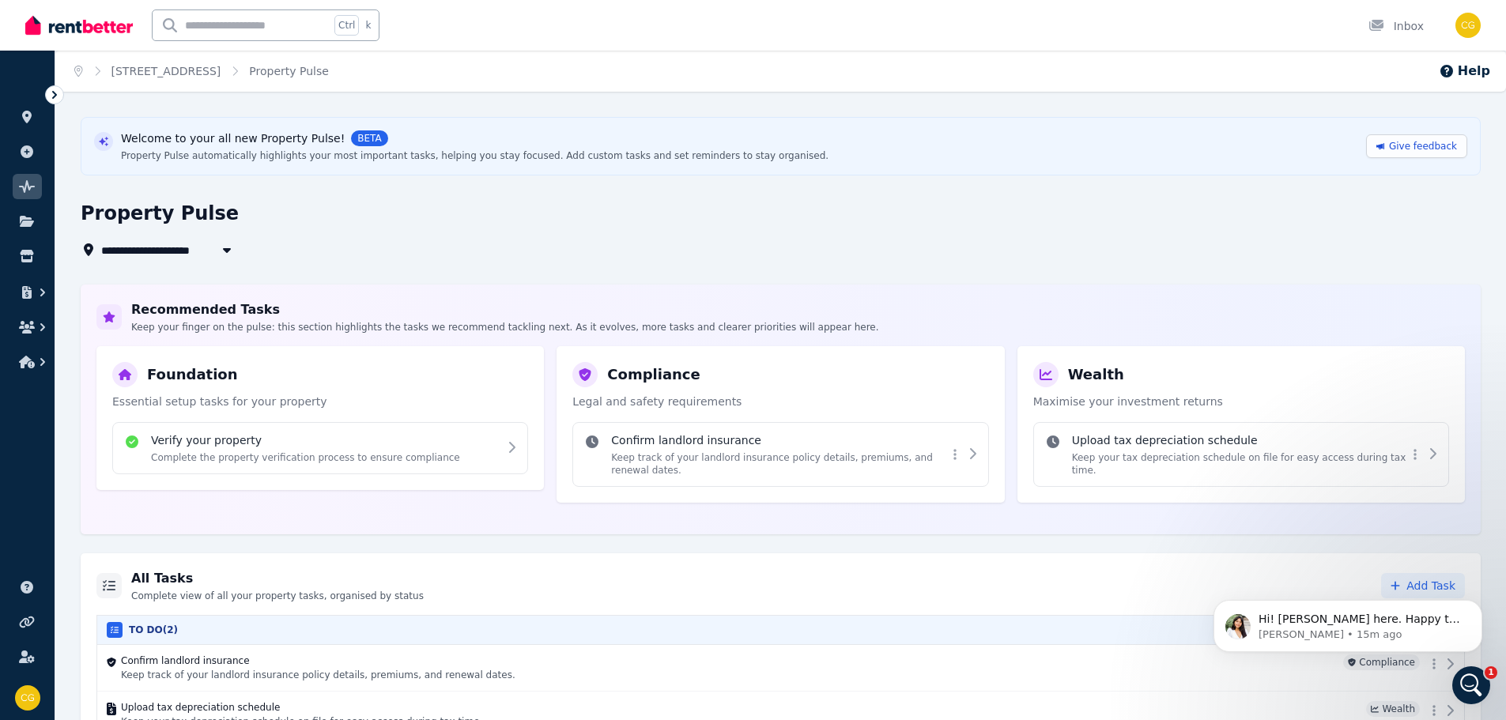
click at [52, 100] on icon at bounding box center [55, 95] width 16 height 16
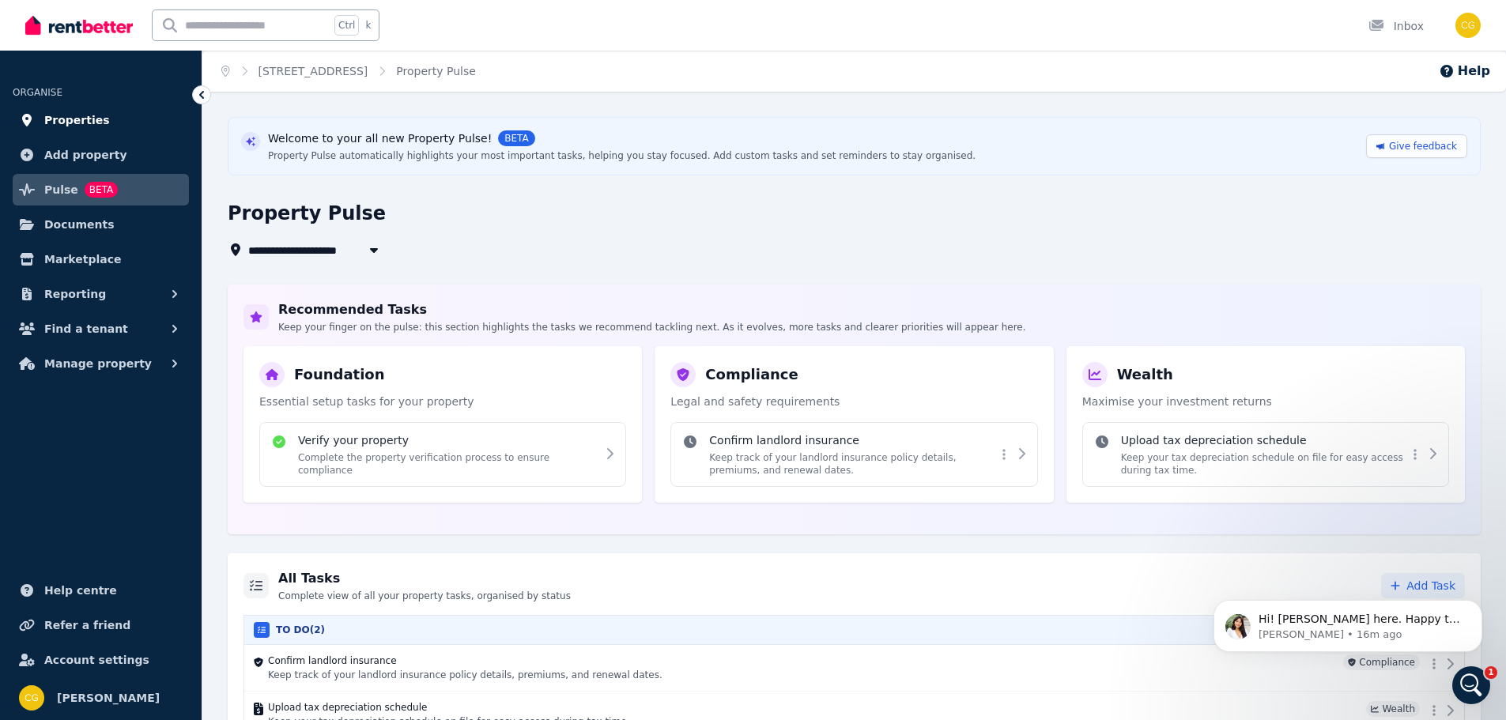
click at [77, 120] on span "Properties" at bounding box center [77, 120] width 66 height 19
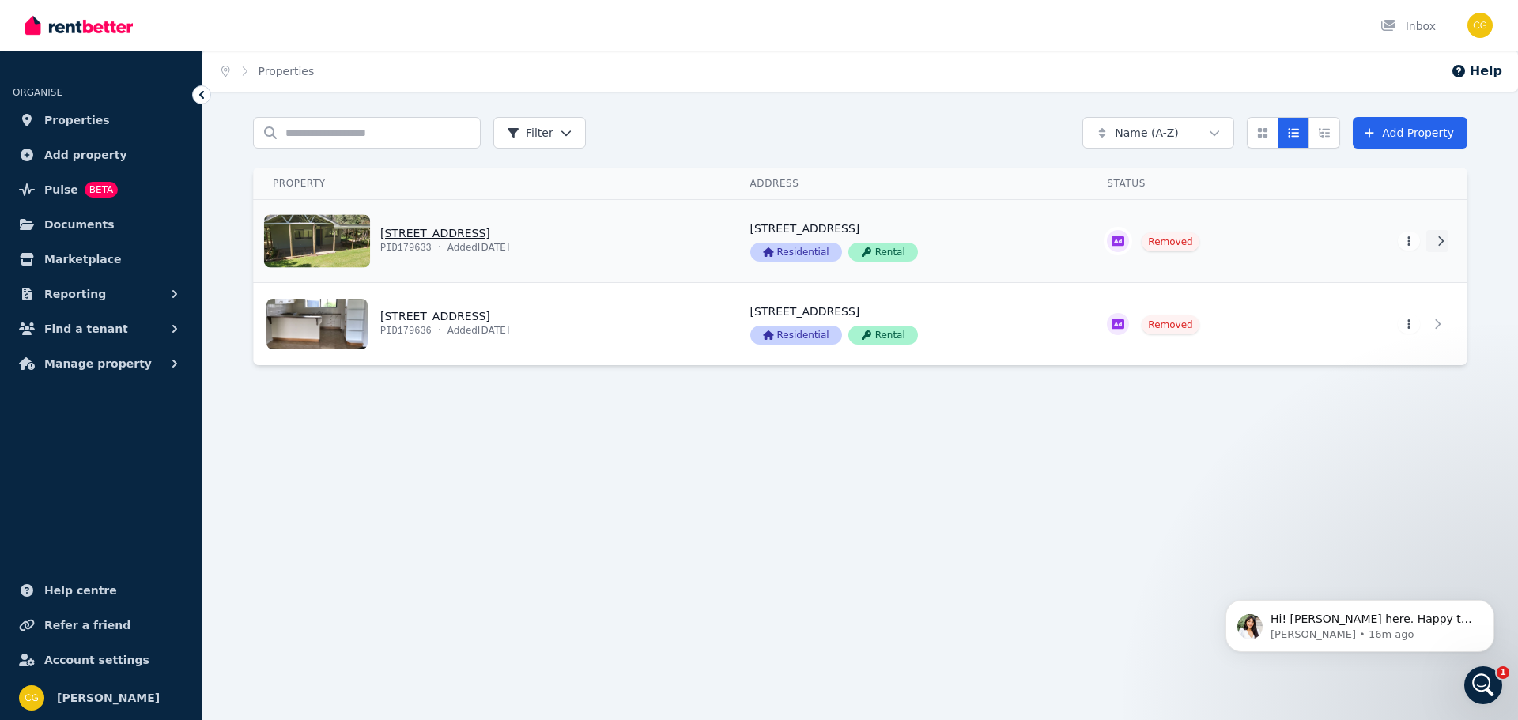
click at [1438, 242] on icon at bounding box center [1441, 241] width 16 height 11
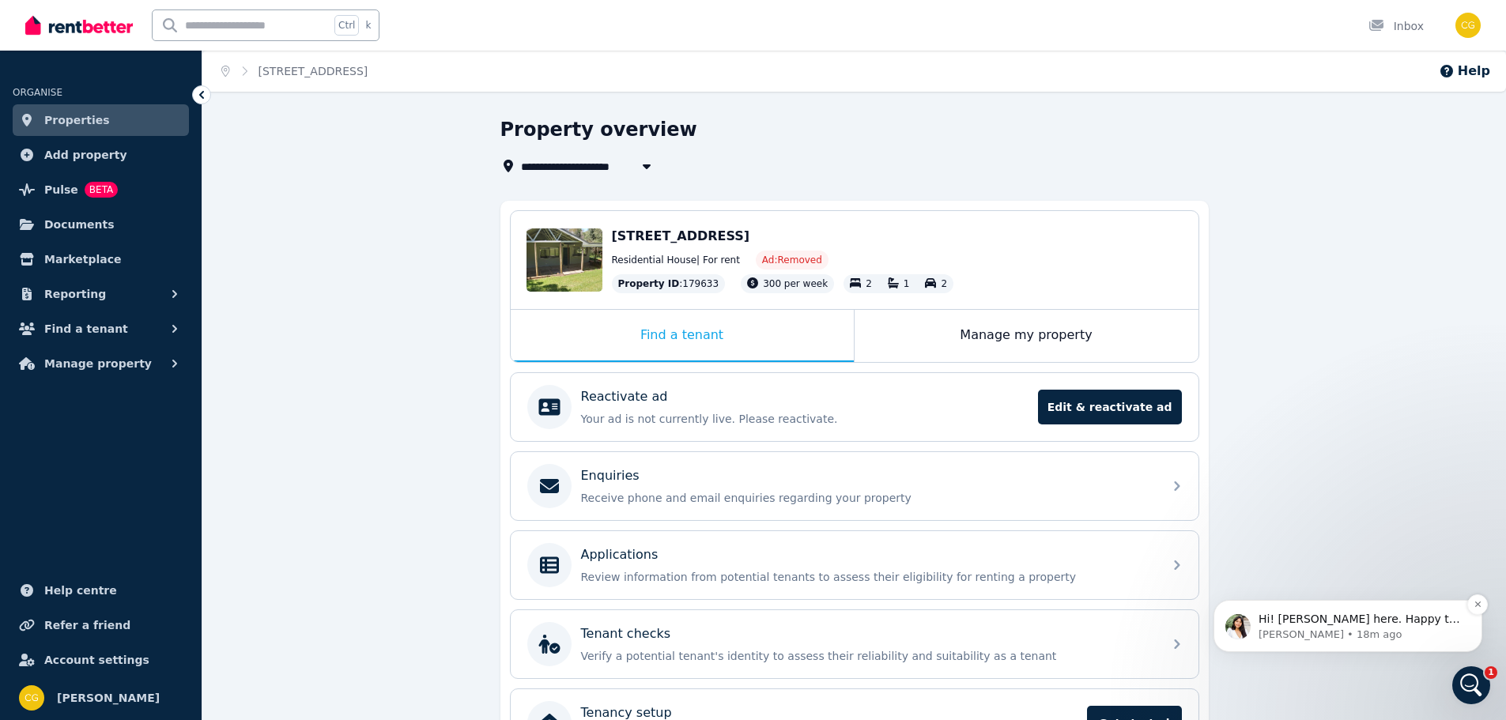
click at [1345, 607] on div "Hi! [PERSON_NAME] here. Happy to answer any questions you might have. [PERSON_N…" at bounding box center [1348, 626] width 269 height 52
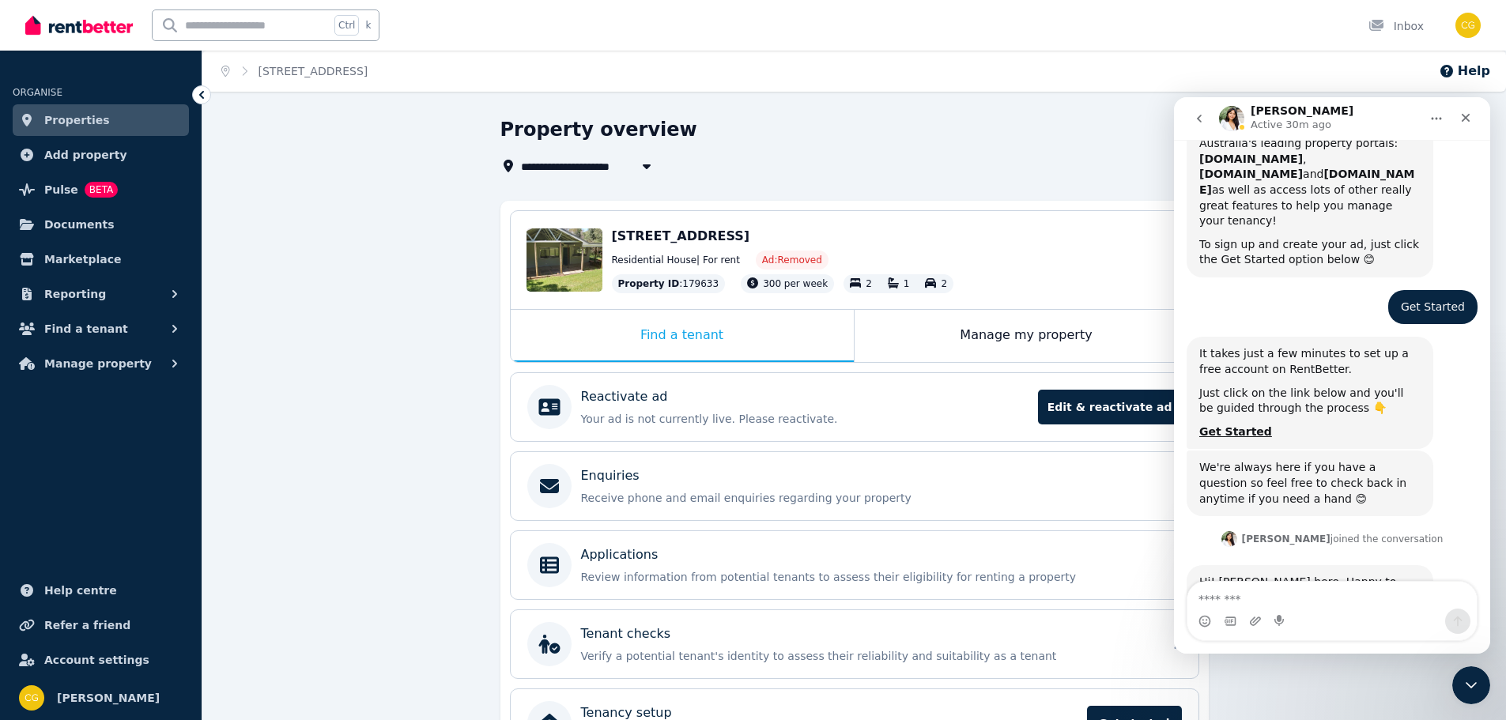
scroll to position [440, 0]
